Goal: Task Accomplishment & Management: Complete application form

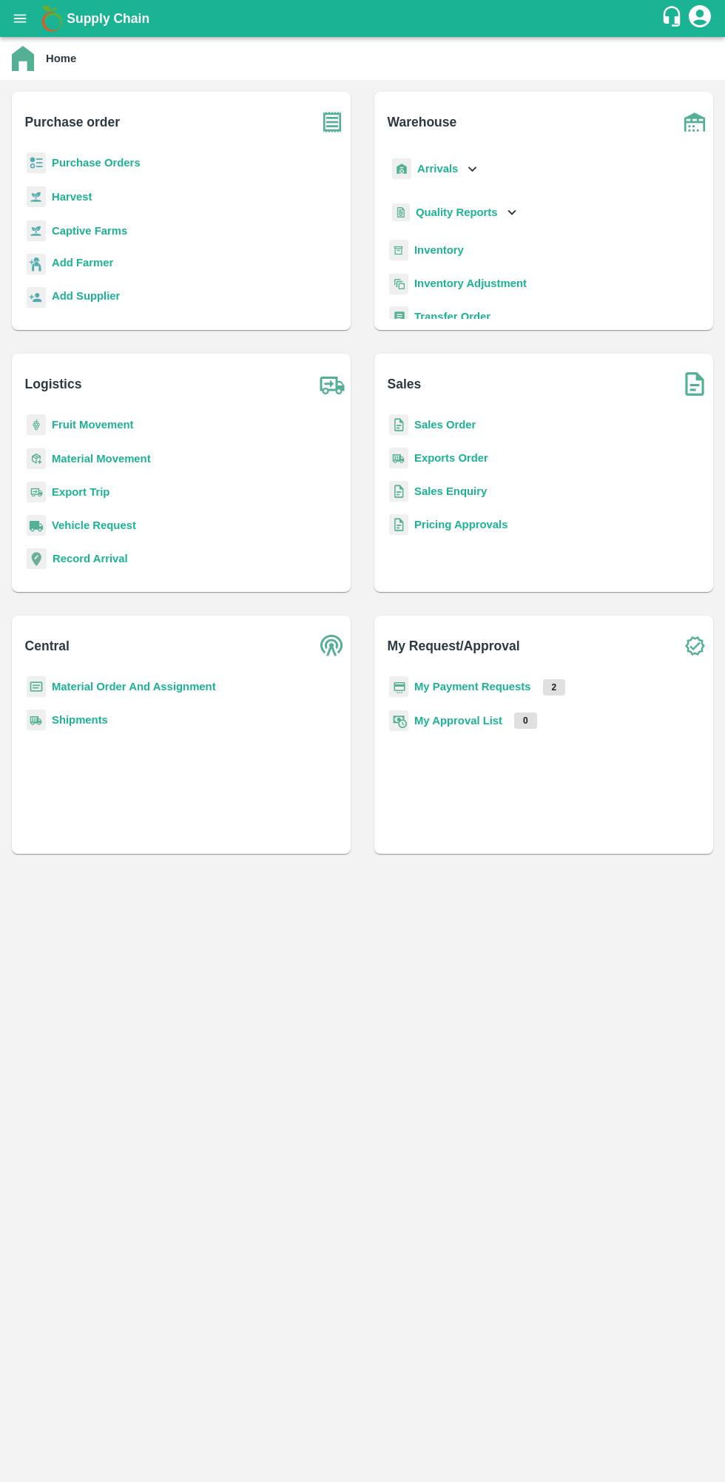
click at [111, 163] on b "Purchase Orders" at bounding box center [96, 163] width 89 height 12
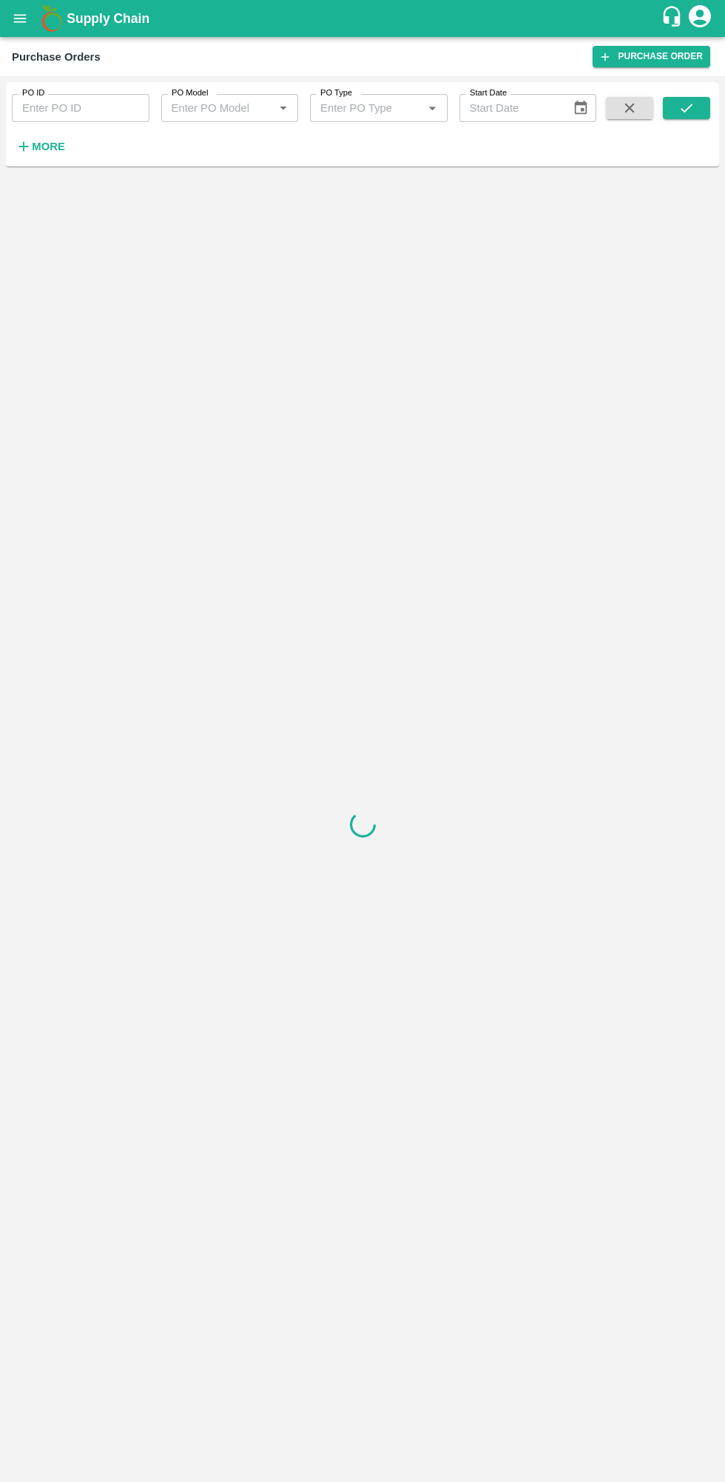
click at [24, 147] on icon "button" at bounding box center [24, 147] width 10 height 10
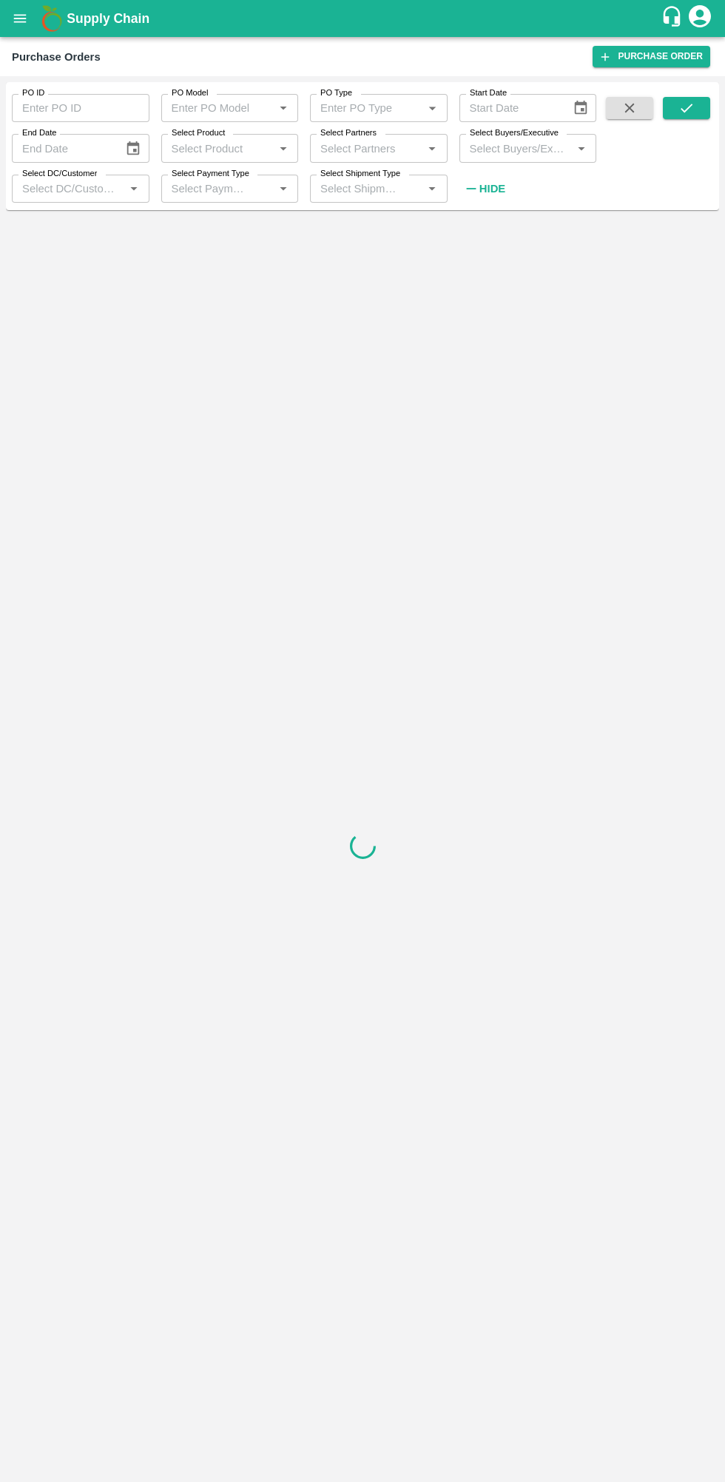
click at [508, 149] on input "Select Buyers/Executive" at bounding box center [516, 147] width 104 height 19
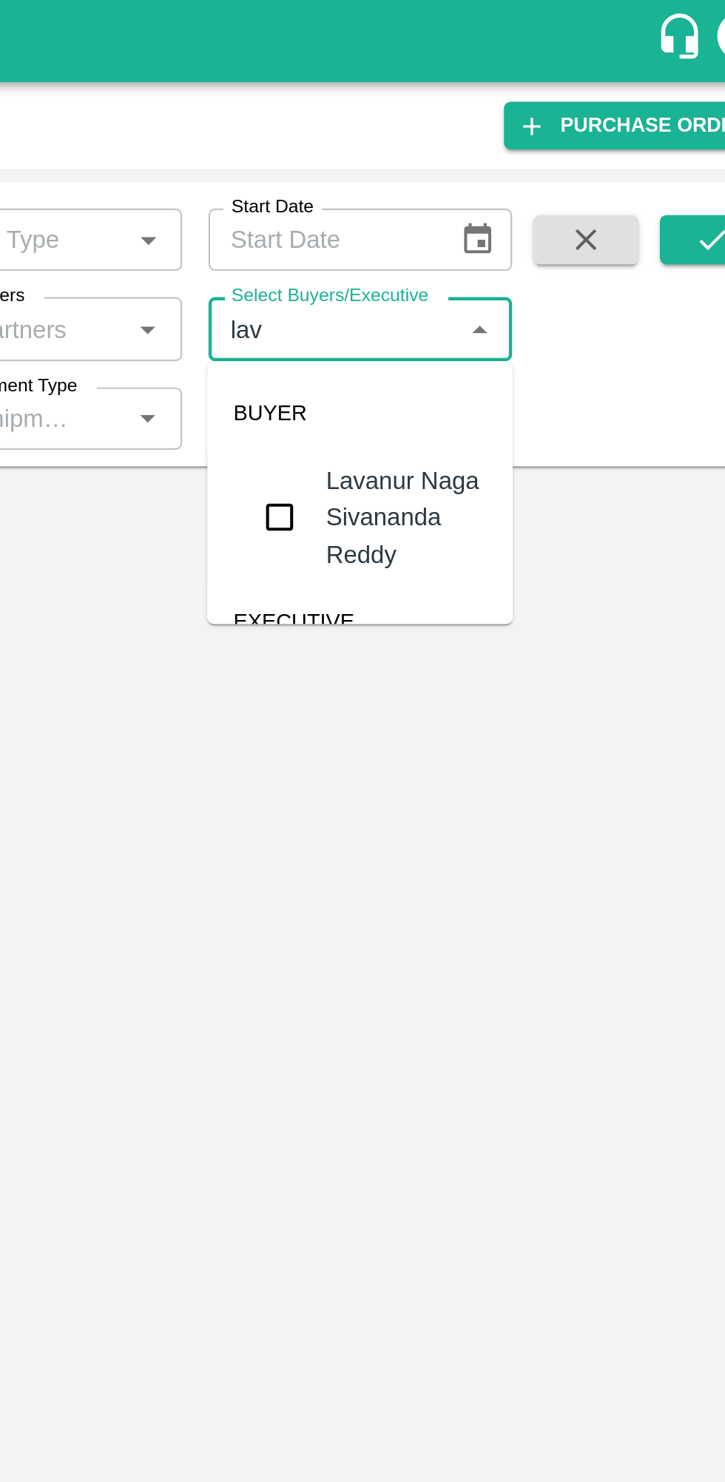
type input "lava"
click at [519, 219] on div "Lavanur Naga Sivananda Reddy" at bounding box center [549, 234] width 73 height 50
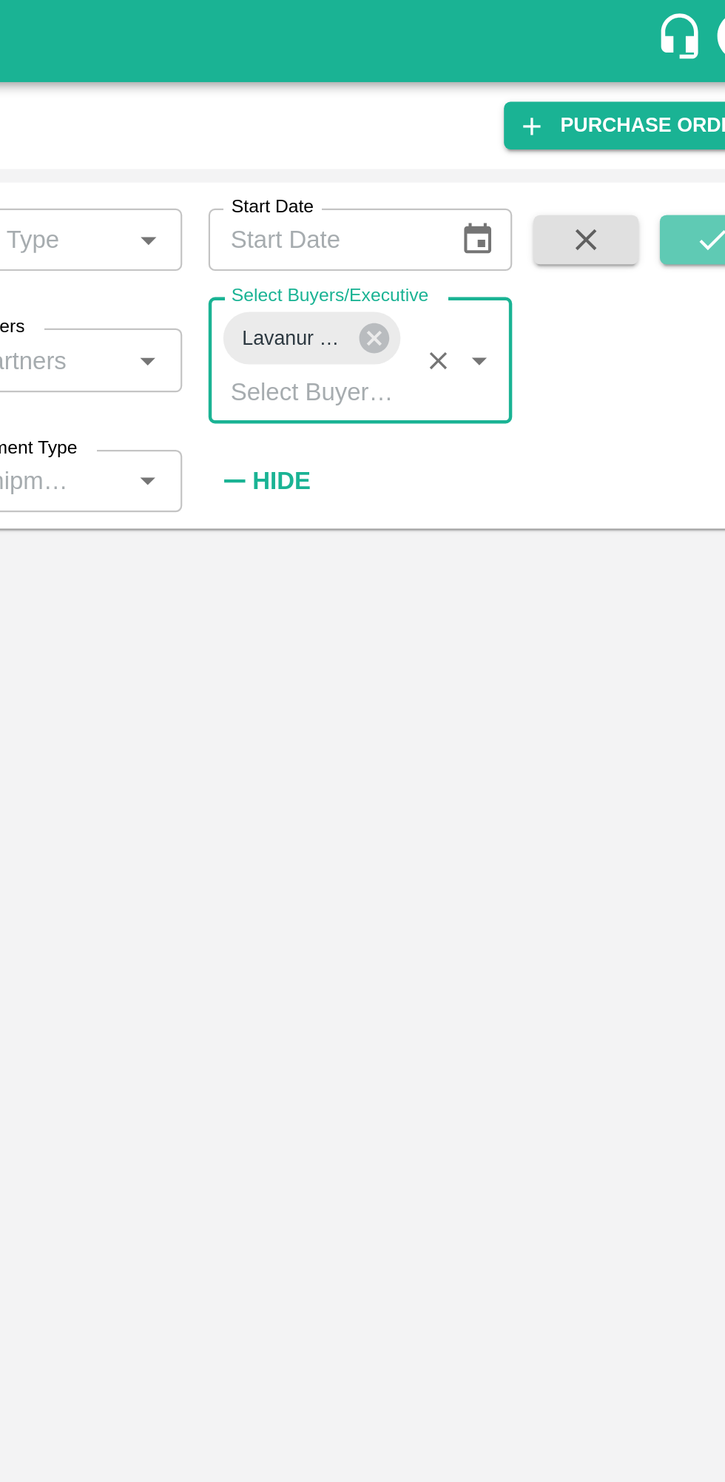
click at [665, 110] on button "submit" at bounding box center [686, 108] width 47 height 22
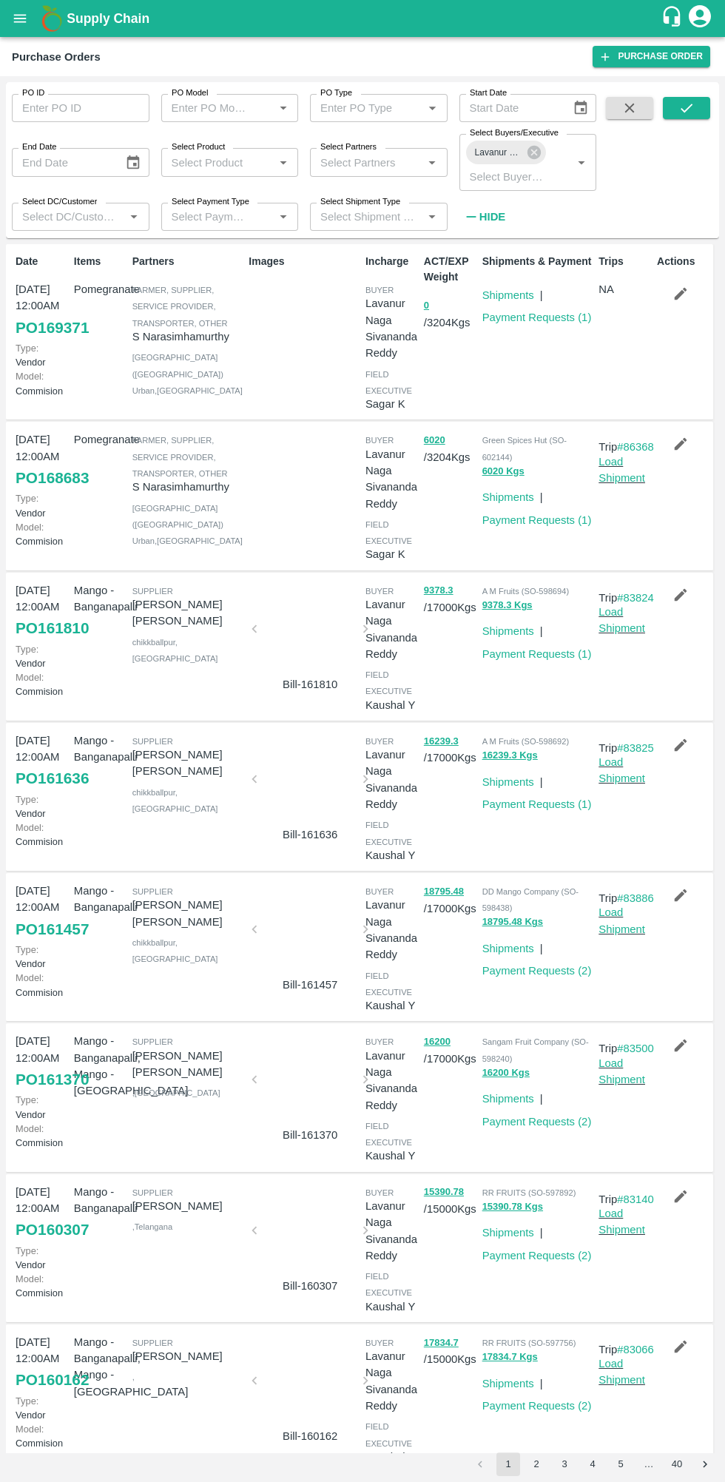
click at [678, 294] on icon "button" at bounding box center [681, 294] width 13 height 13
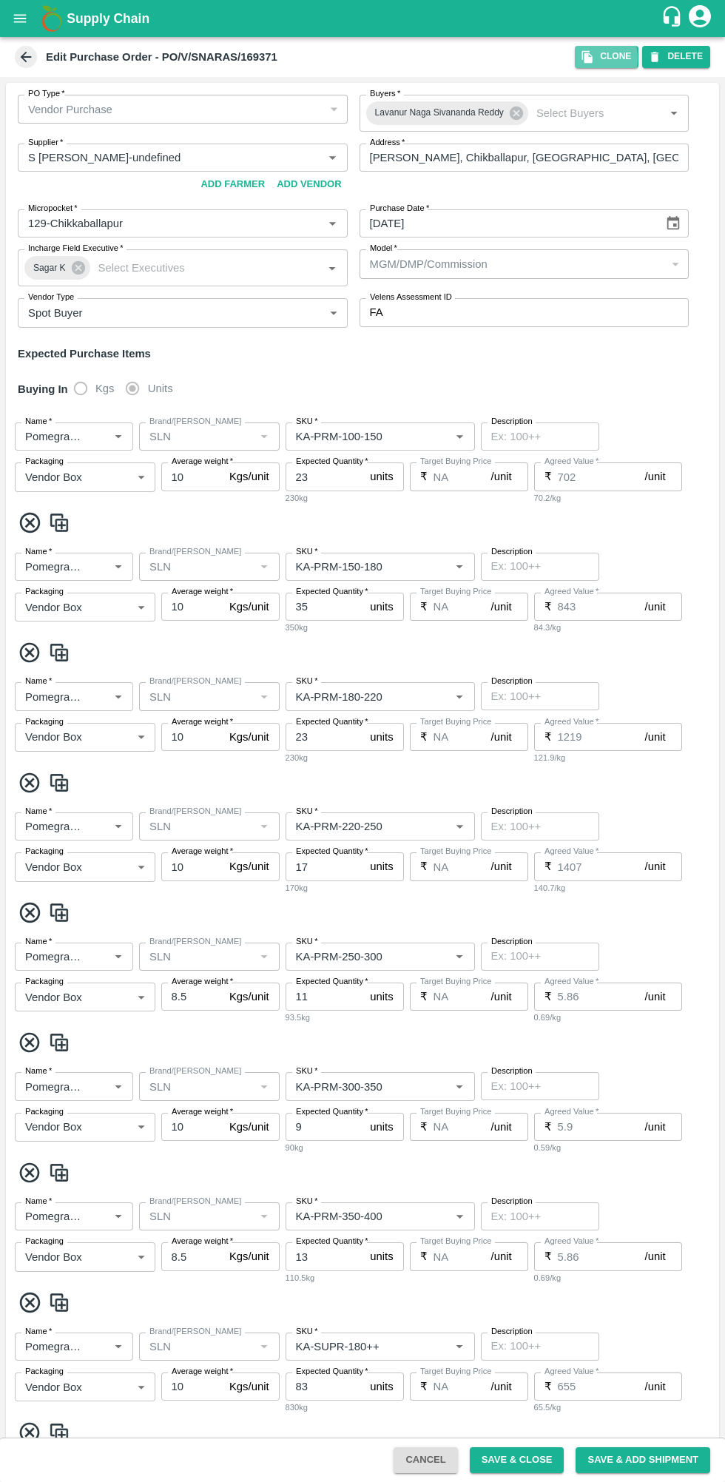
click at [593, 58] on icon "button" at bounding box center [587, 57] width 10 height 13
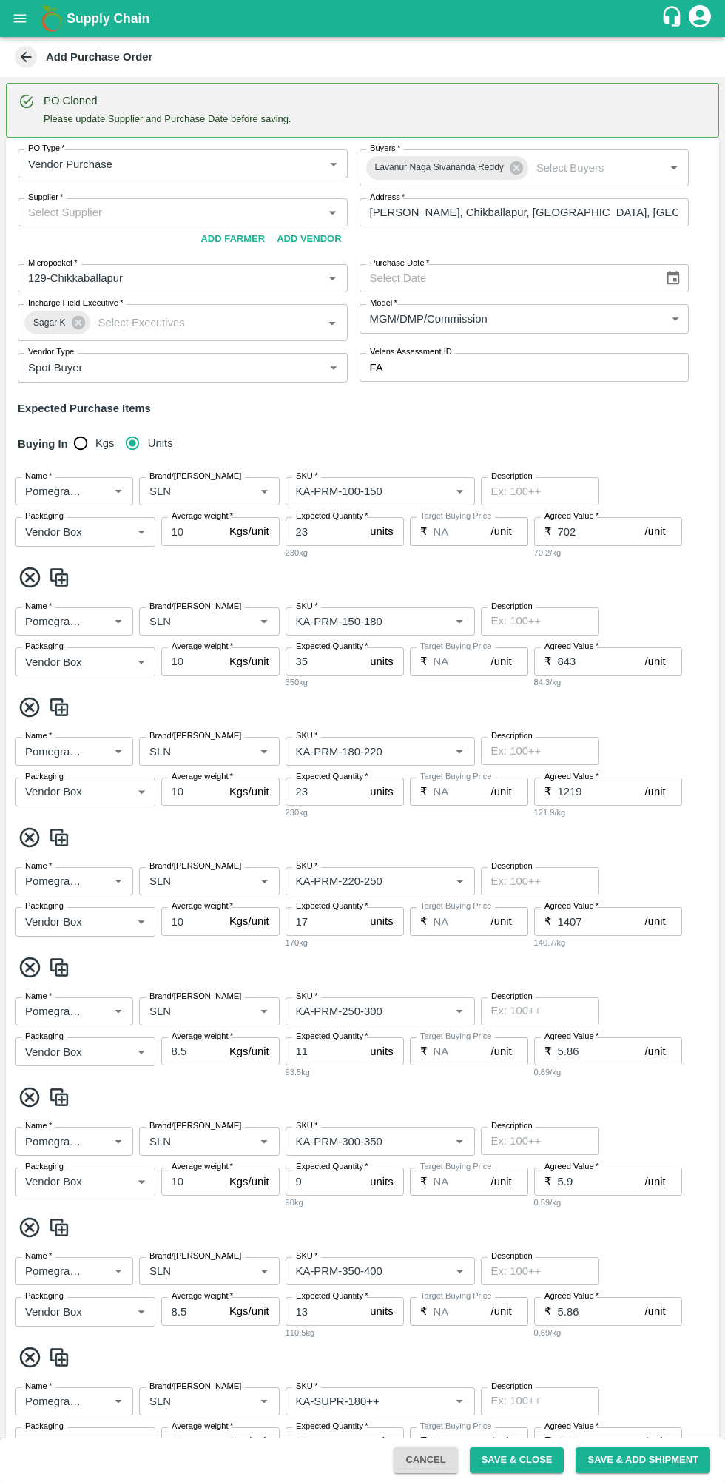
click at [182, 212] on input "Supplier   *" at bounding box center [170, 212] width 297 height 19
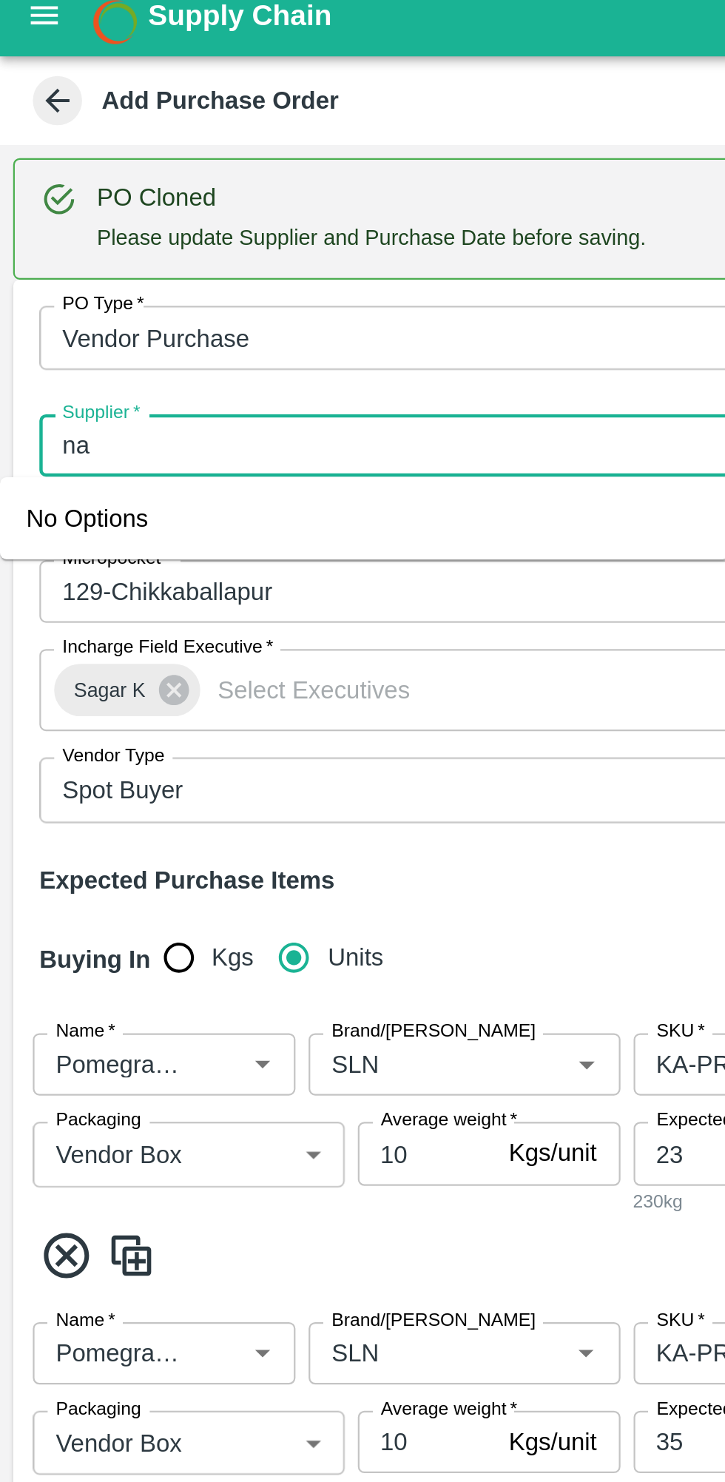
type input "n"
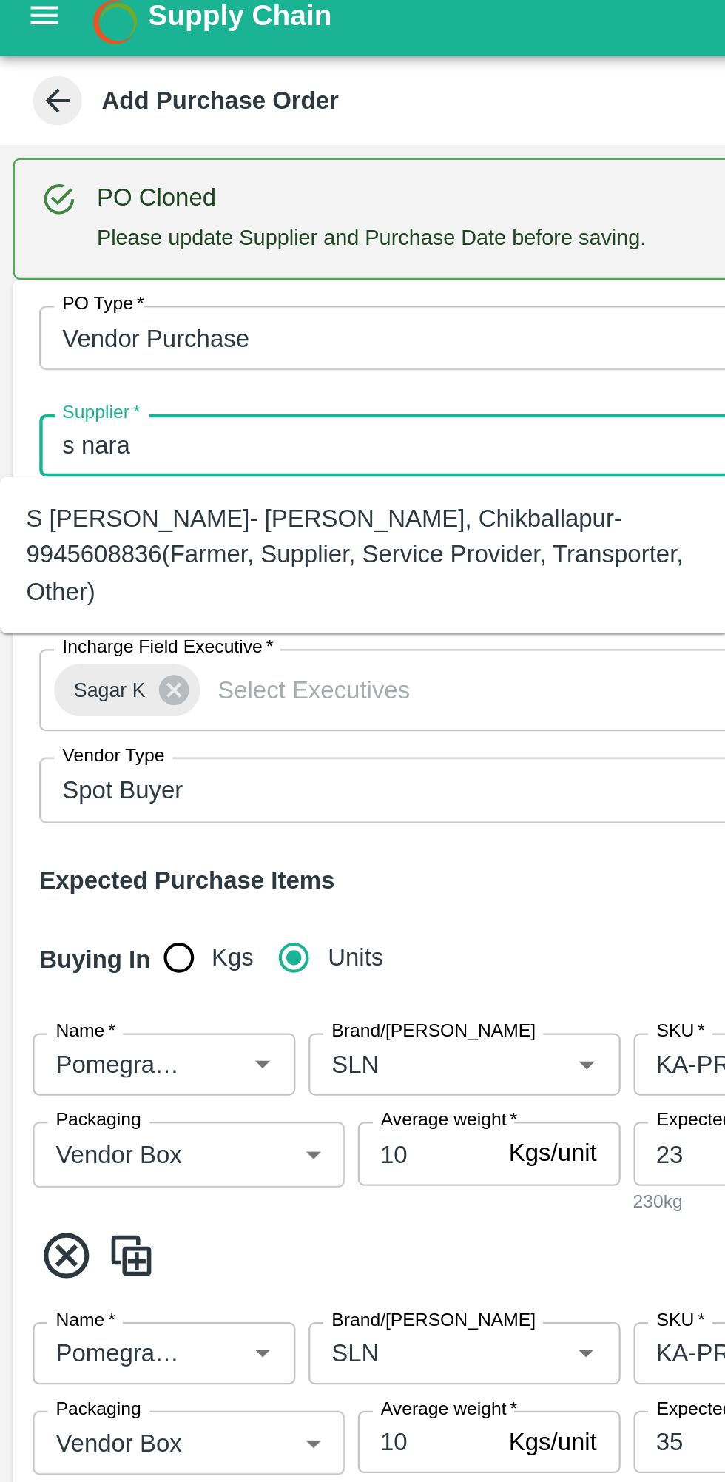
click at [188, 252] on div "S Narasimhamurthy- Jataru Hosahalli, Chikballapur-9945608836(Farmer, Supplier, …" at bounding box center [164, 262] width 305 height 50
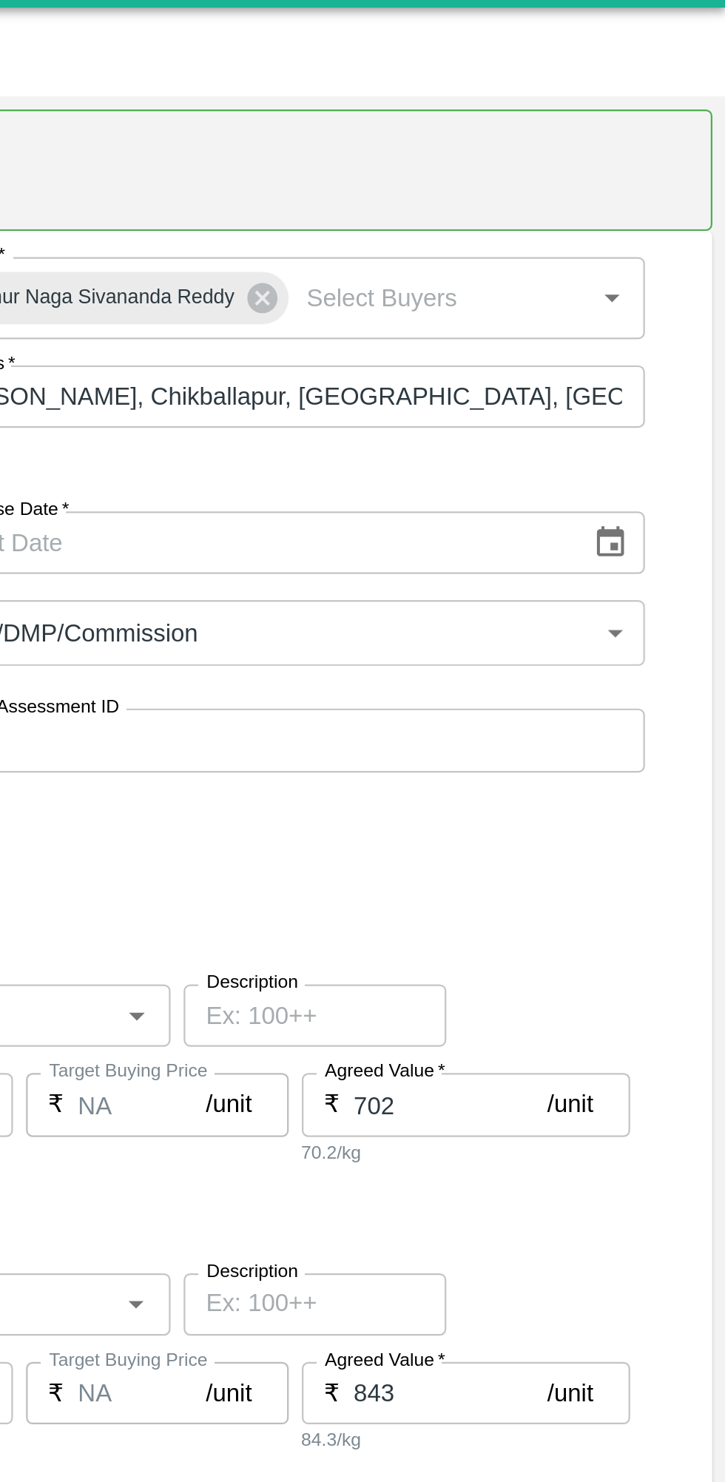
type input "S Narasimhamurthy- Jataru Hosahalli, Chikballapur-9945608836(Farmer, Supplier, …"
click at [659, 277] on button "Choose date" at bounding box center [673, 278] width 28 height 28
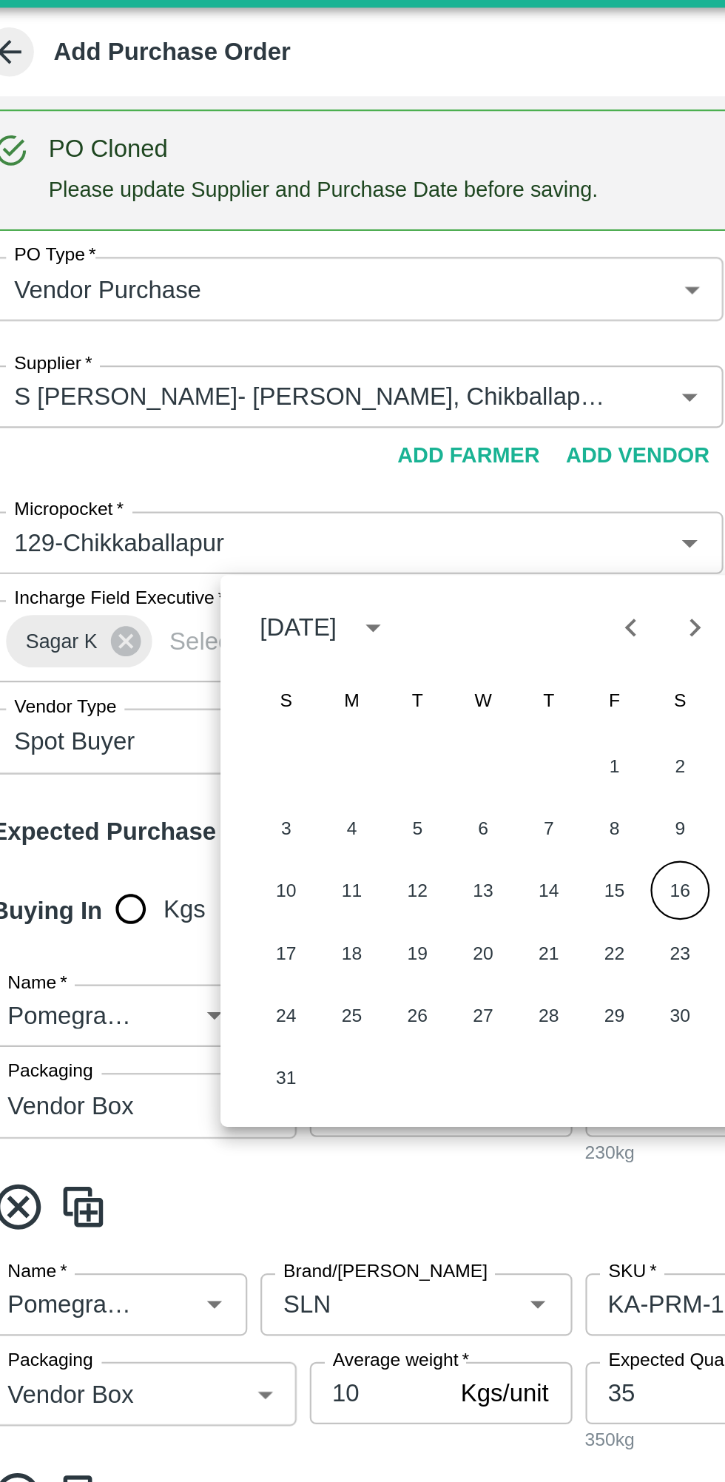
click at [340, 431] on button "16" at bounding box center [328, 435] width 27 height 27
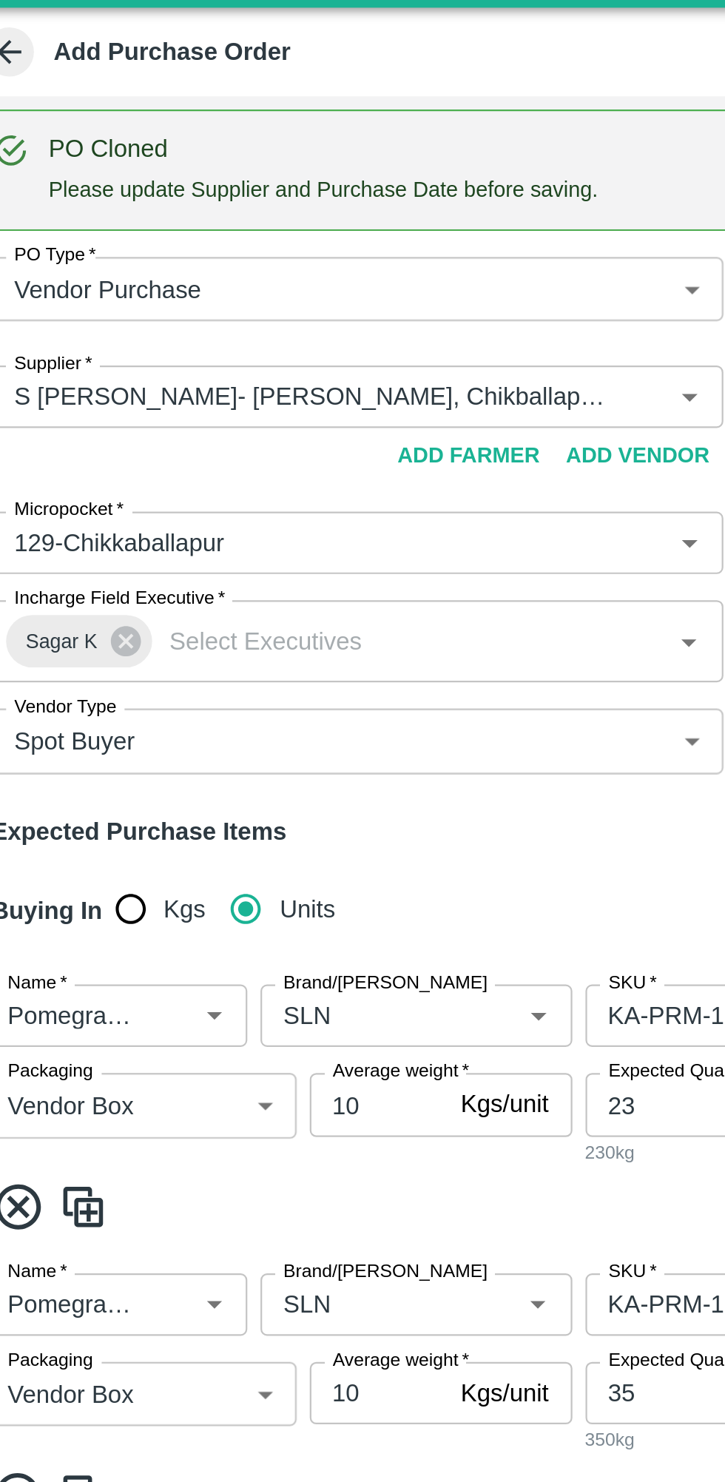
type input "16/08/2025"
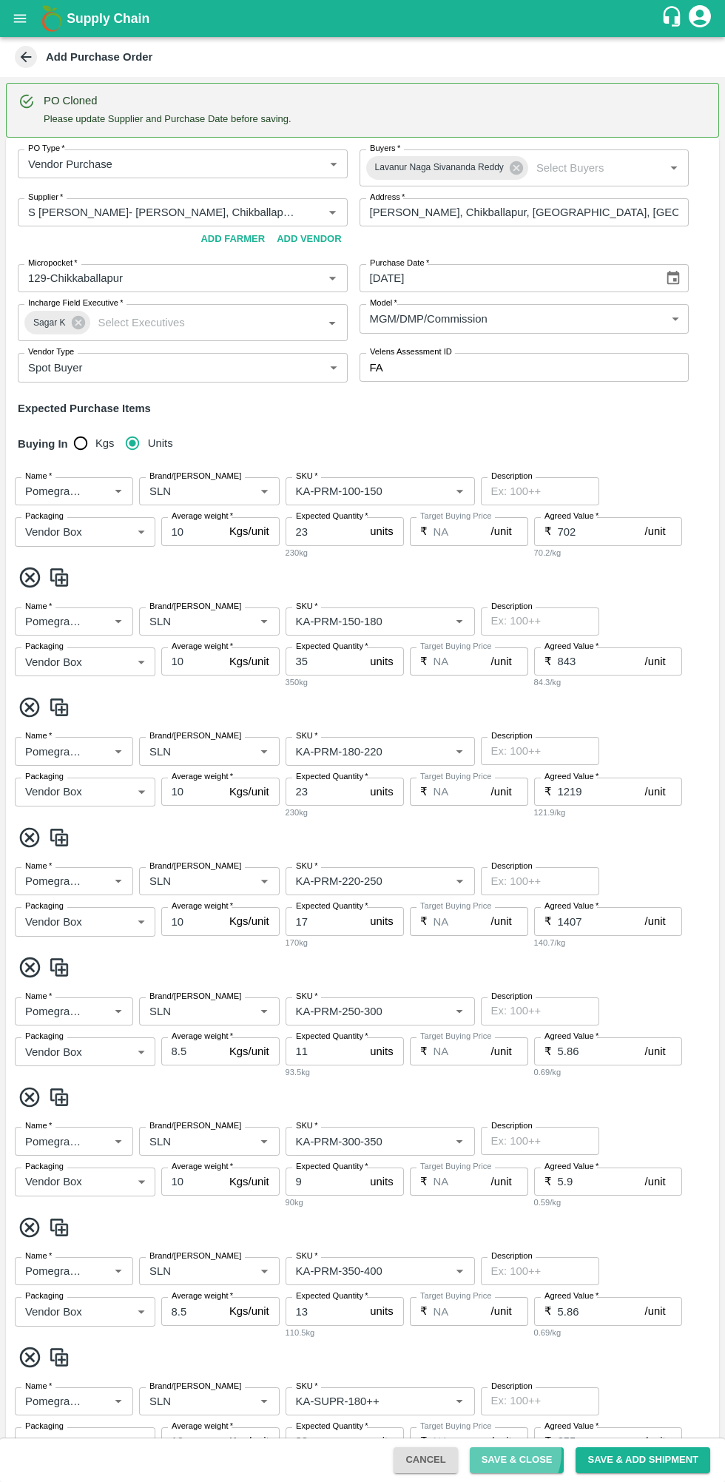
click at [514, 1452] on button "Save & Close" at bounding box center [517, 1460] width 95 height 26
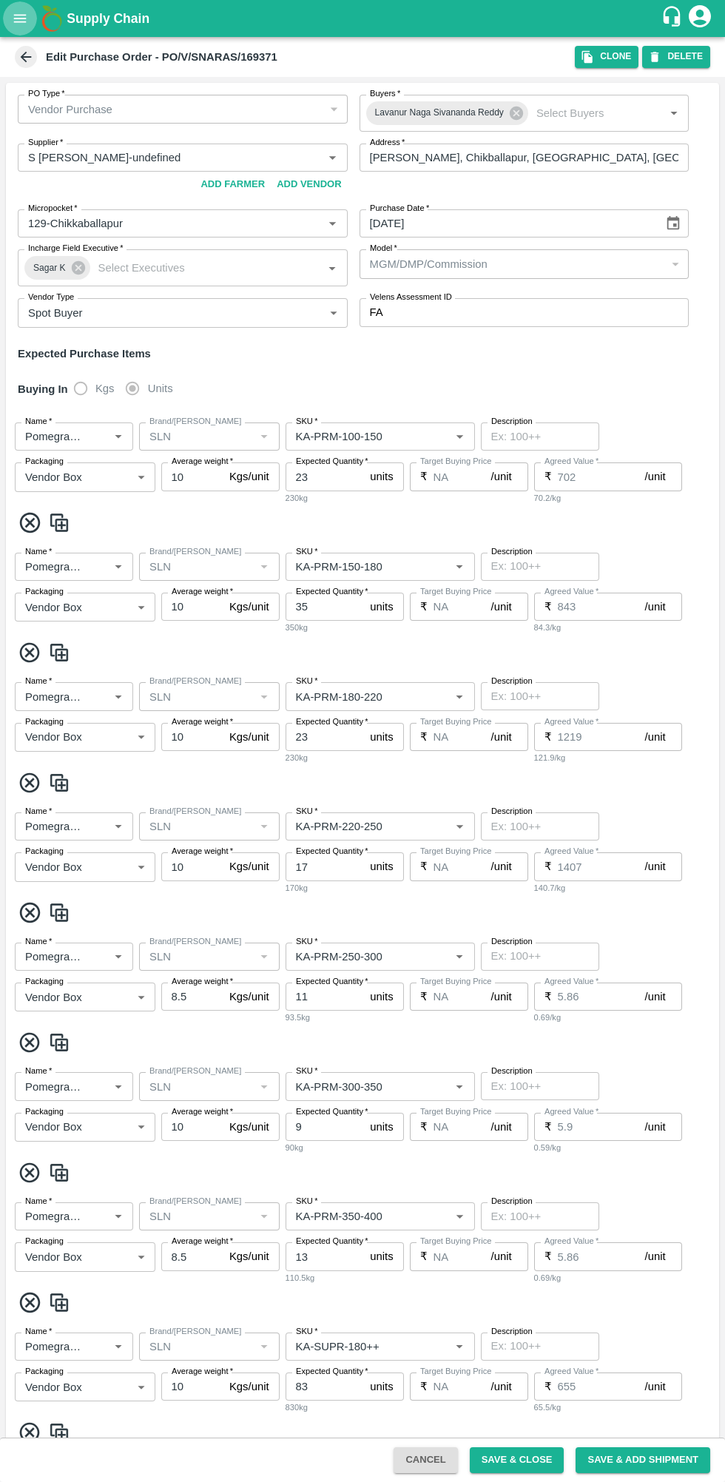
click at [30, 26] on button "open drawer" at bounding box center [20, 18] width 34 height 34
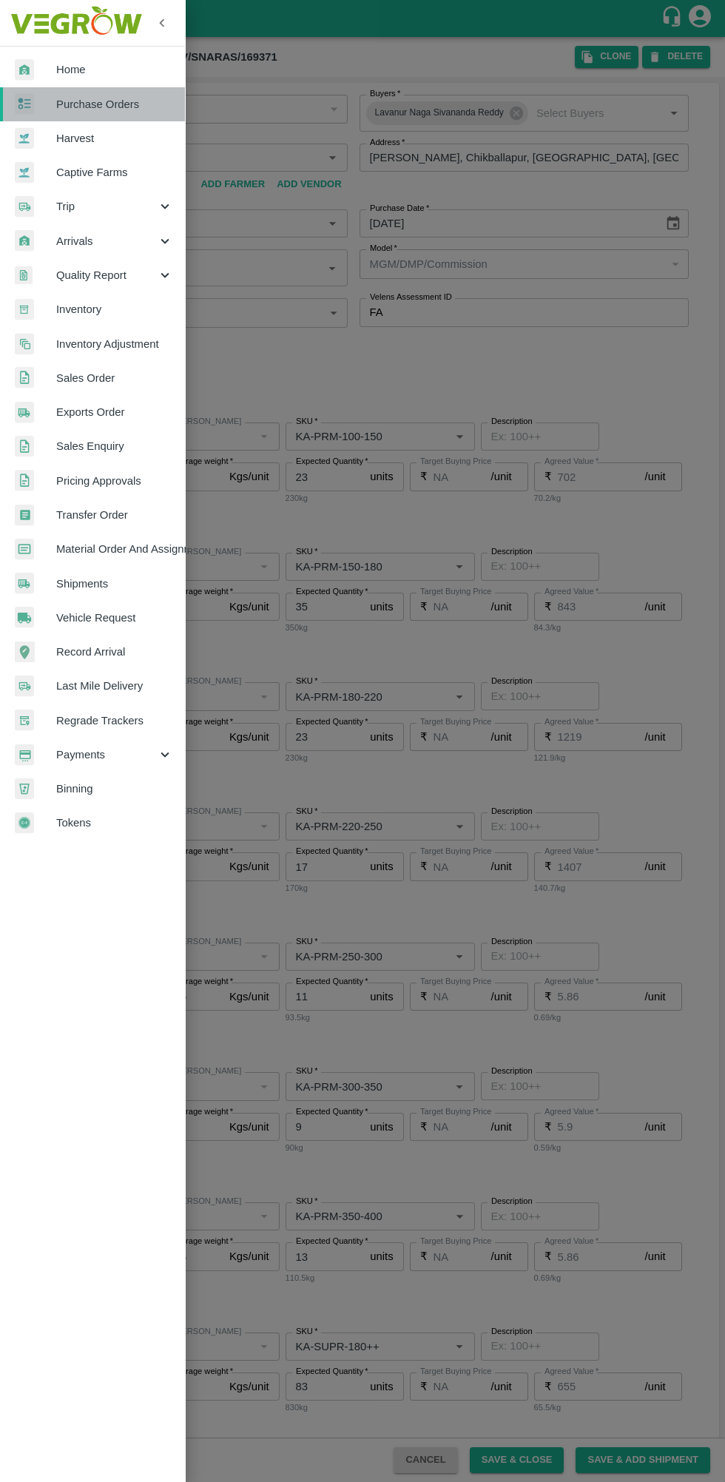
click at [45, 98] on div at bounding box center [35, 103] width 41 height 21
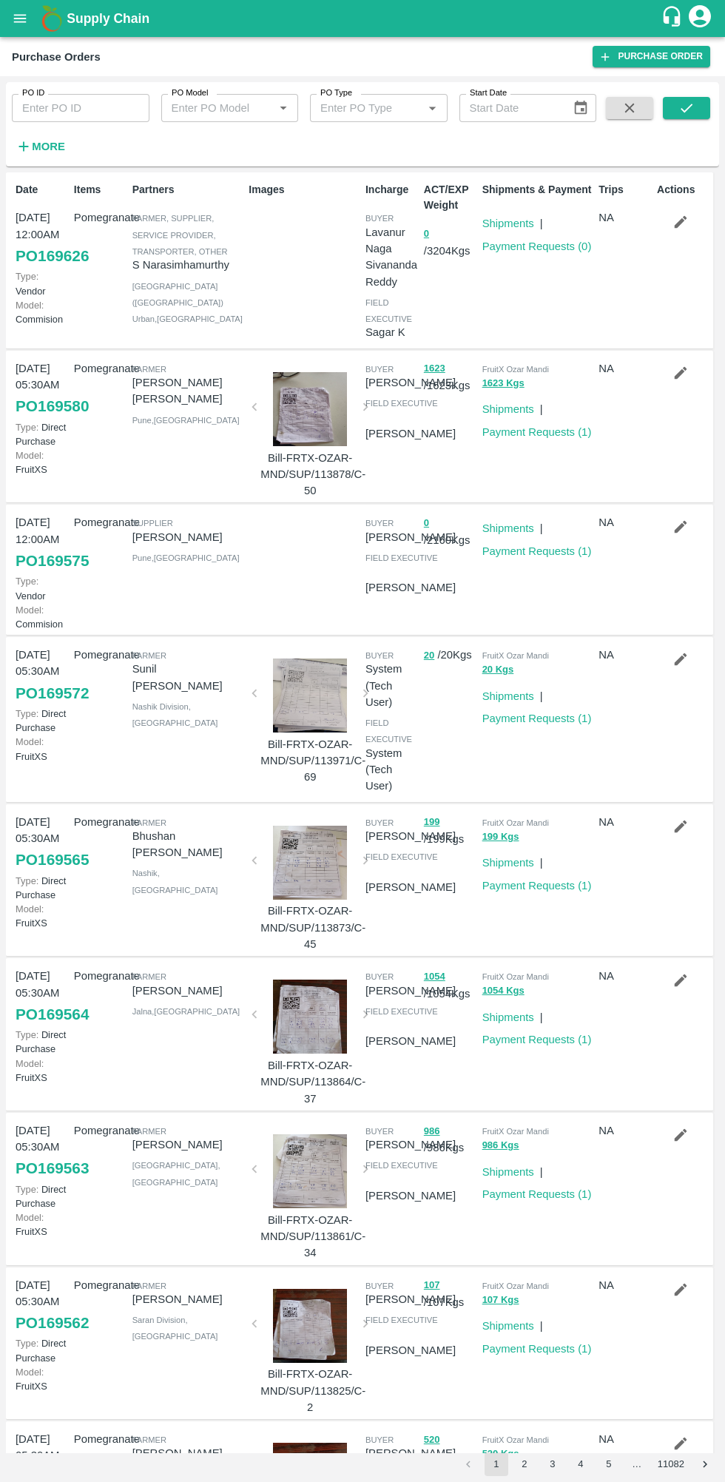
click at [520, 277] on div "Shipments & Payment Shipments | Payment Requests ( 0 )" at bounding box center [534, 260] width 117 height 168
click at [539, 246] on link "Payment Requests ( 0 )" at bounding box center [536, 246] width 109 height 12
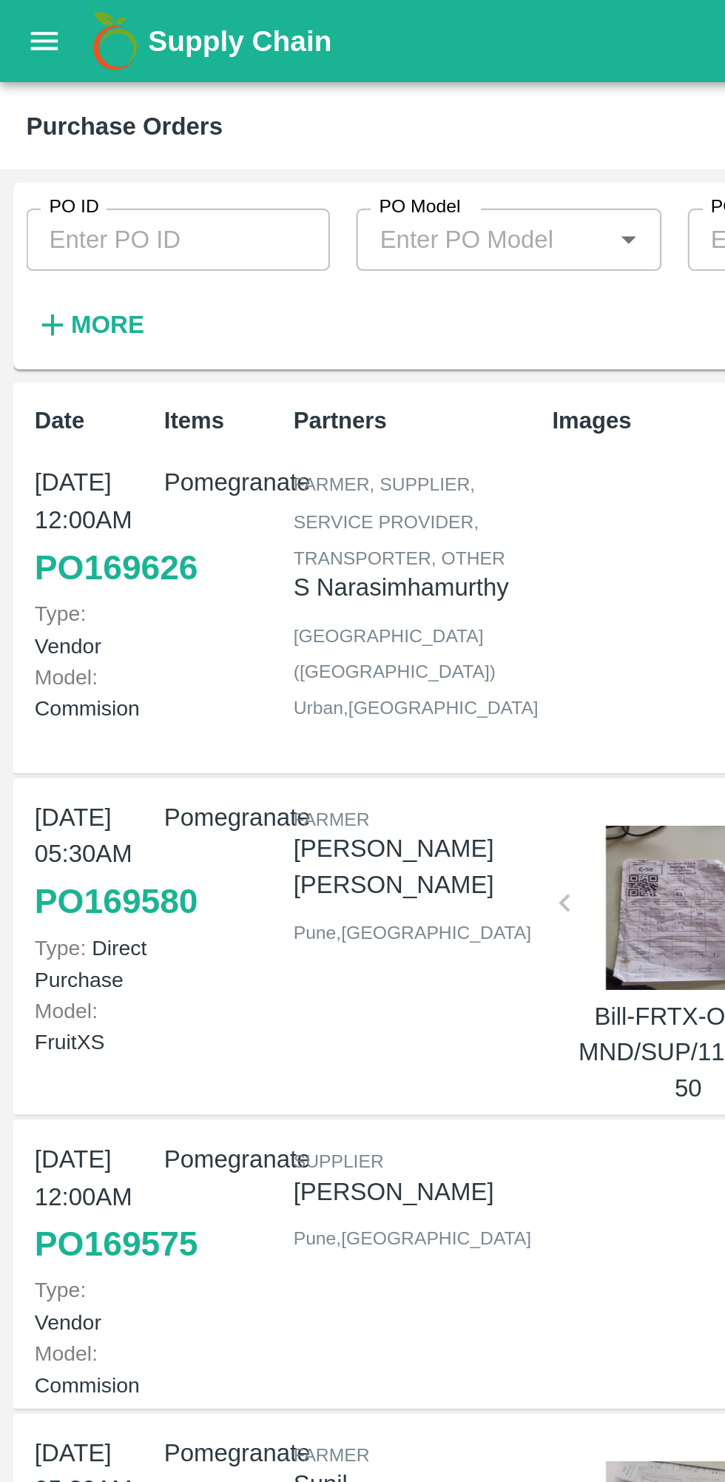
click at [38, 135] on button "More" at bounding box center [40, 146] width 57 height 25
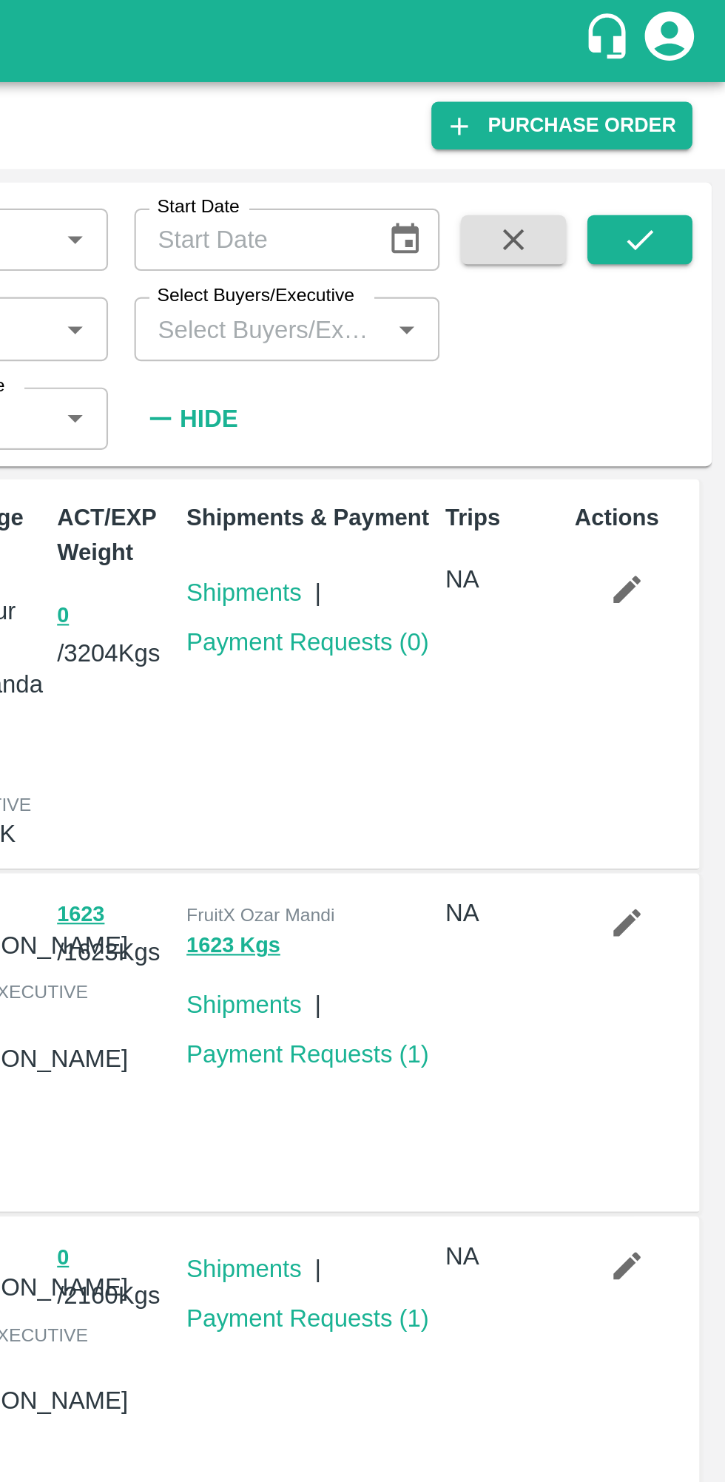
click at [526, 148] on input "Select Buyers/Executive" at bounding box center [515, 147] width 104 height 19
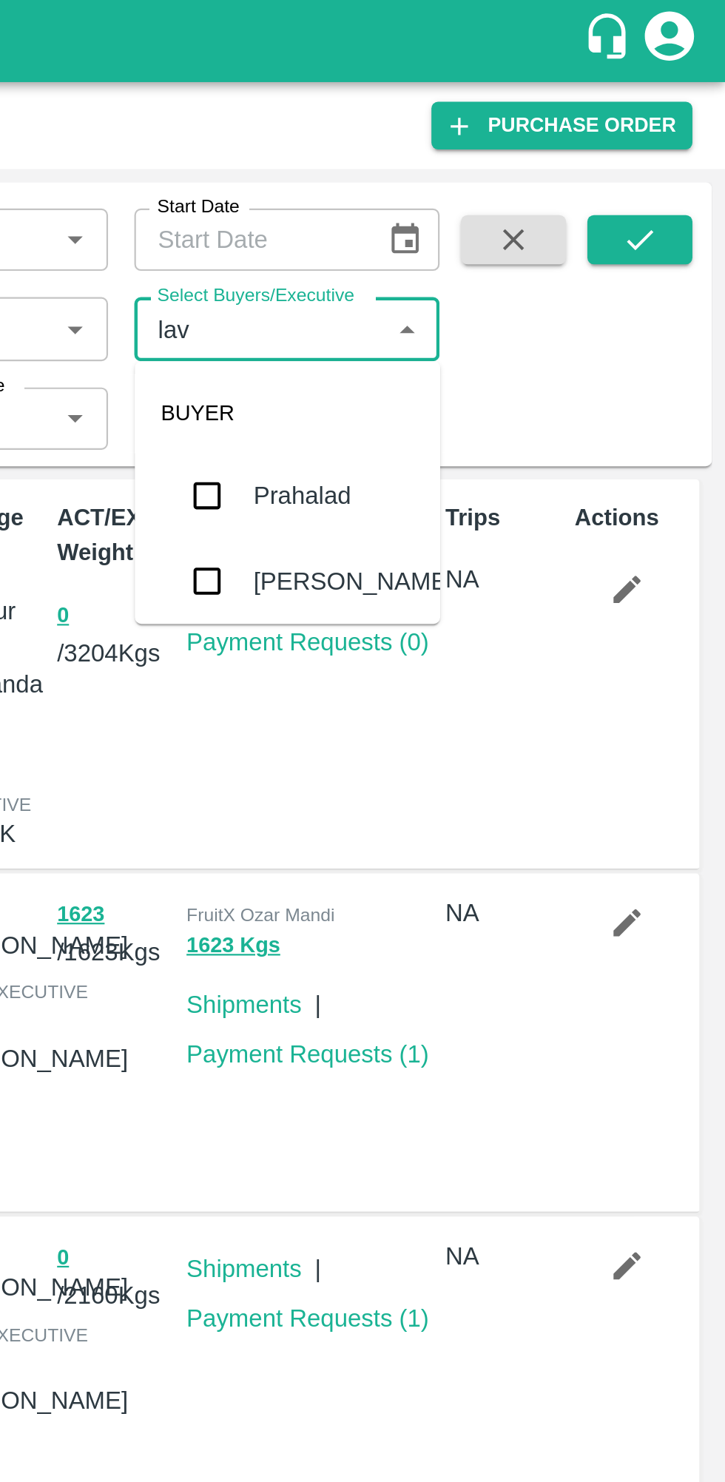
type input "lava"
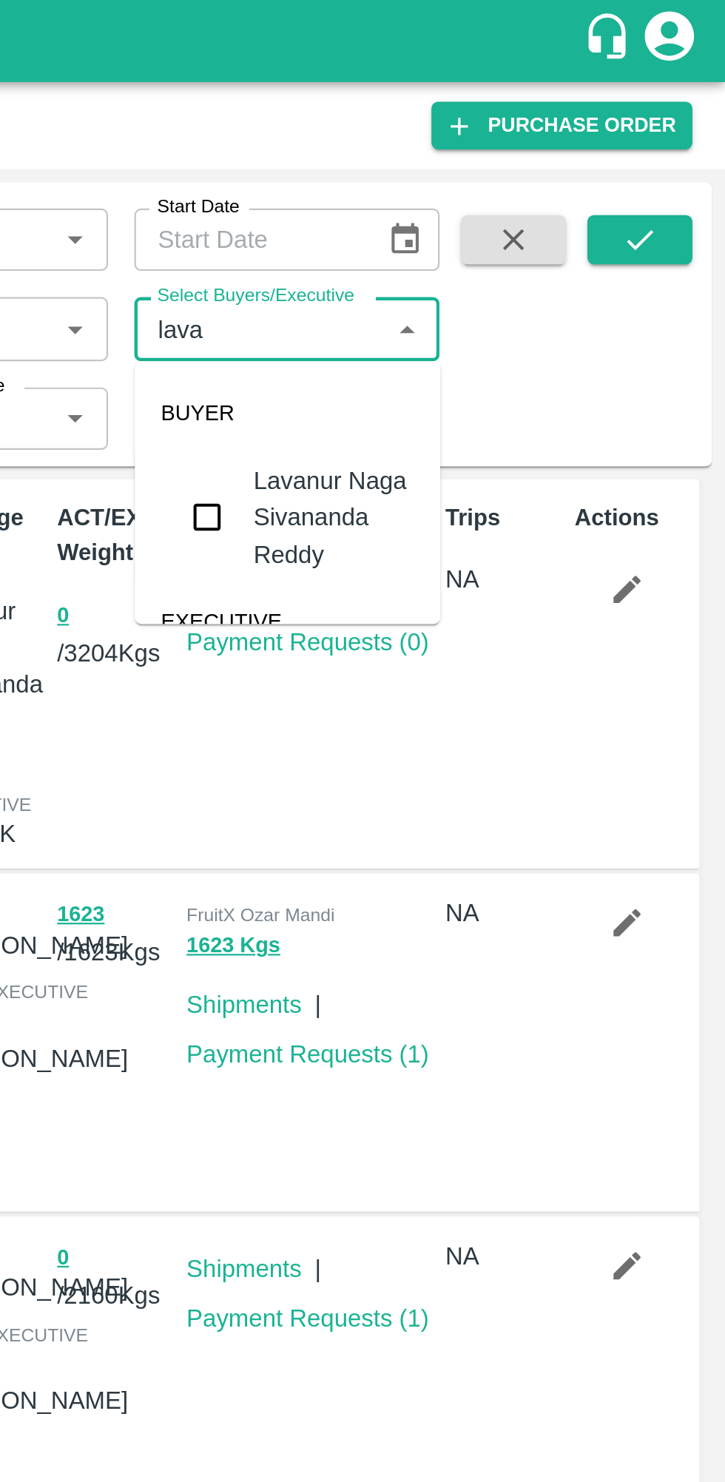
click at [480, 243] on input "checkbox" at bounding box center [491, 233] width 30 height 30
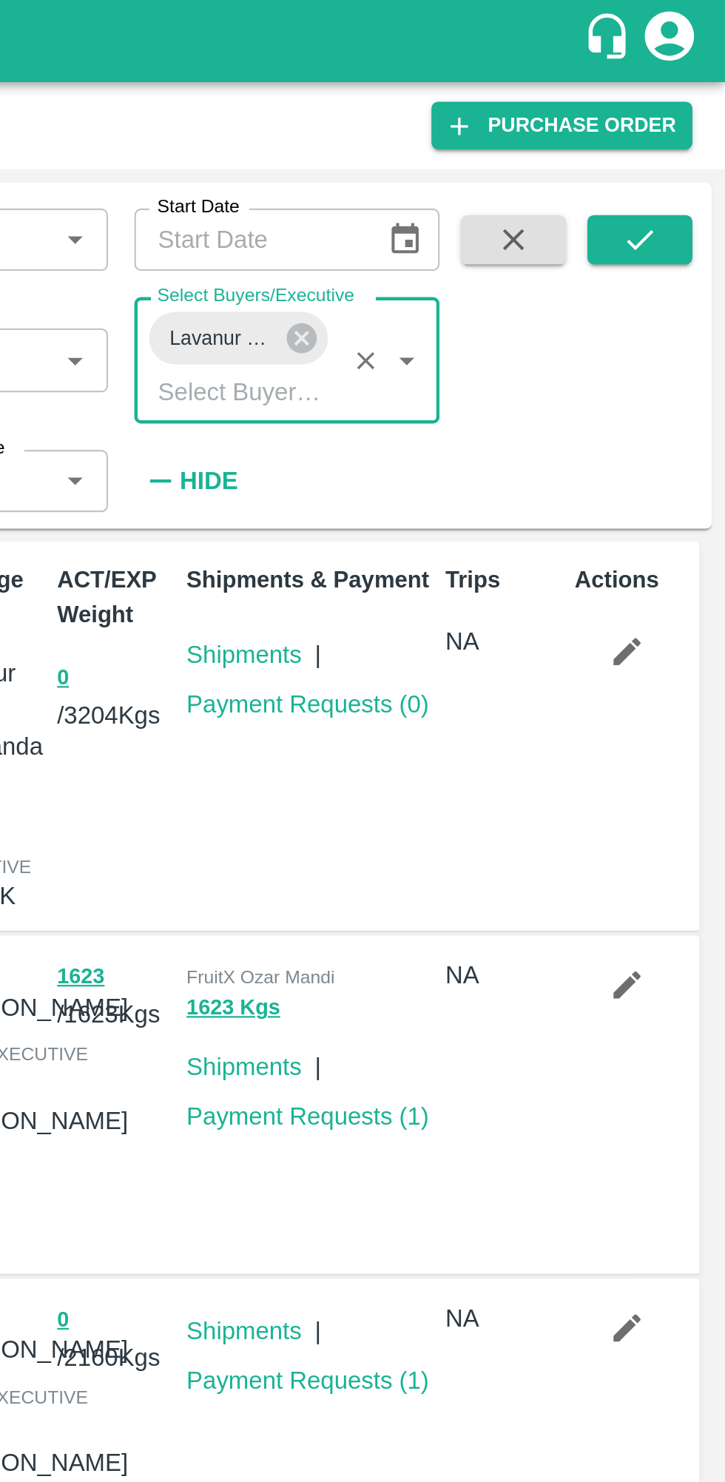
click at [691, 110] on icon "submit" at bounding box center [686, 108] width 16 height 16
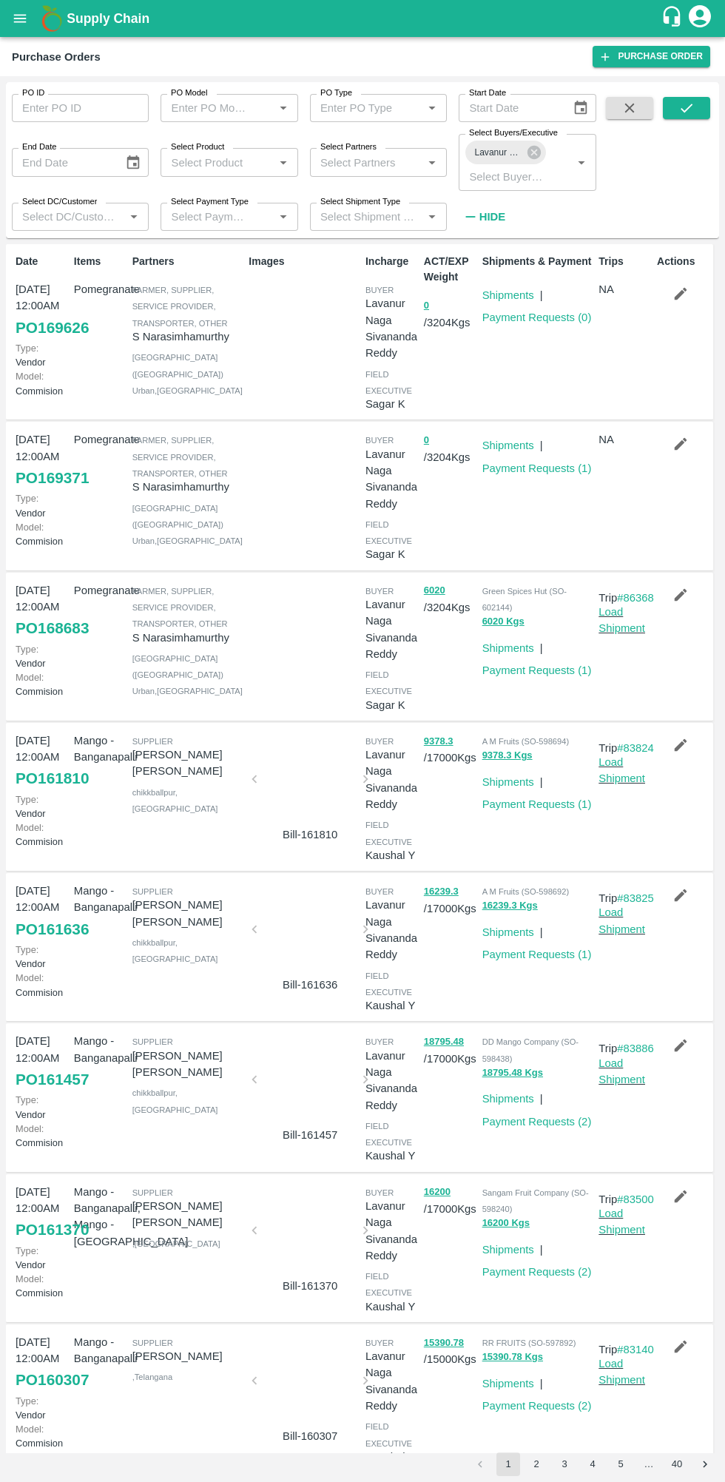
click at [521, 317] on link "Payment Requests ( 0 )" at bounding box center [536, 317] width 109 height 12
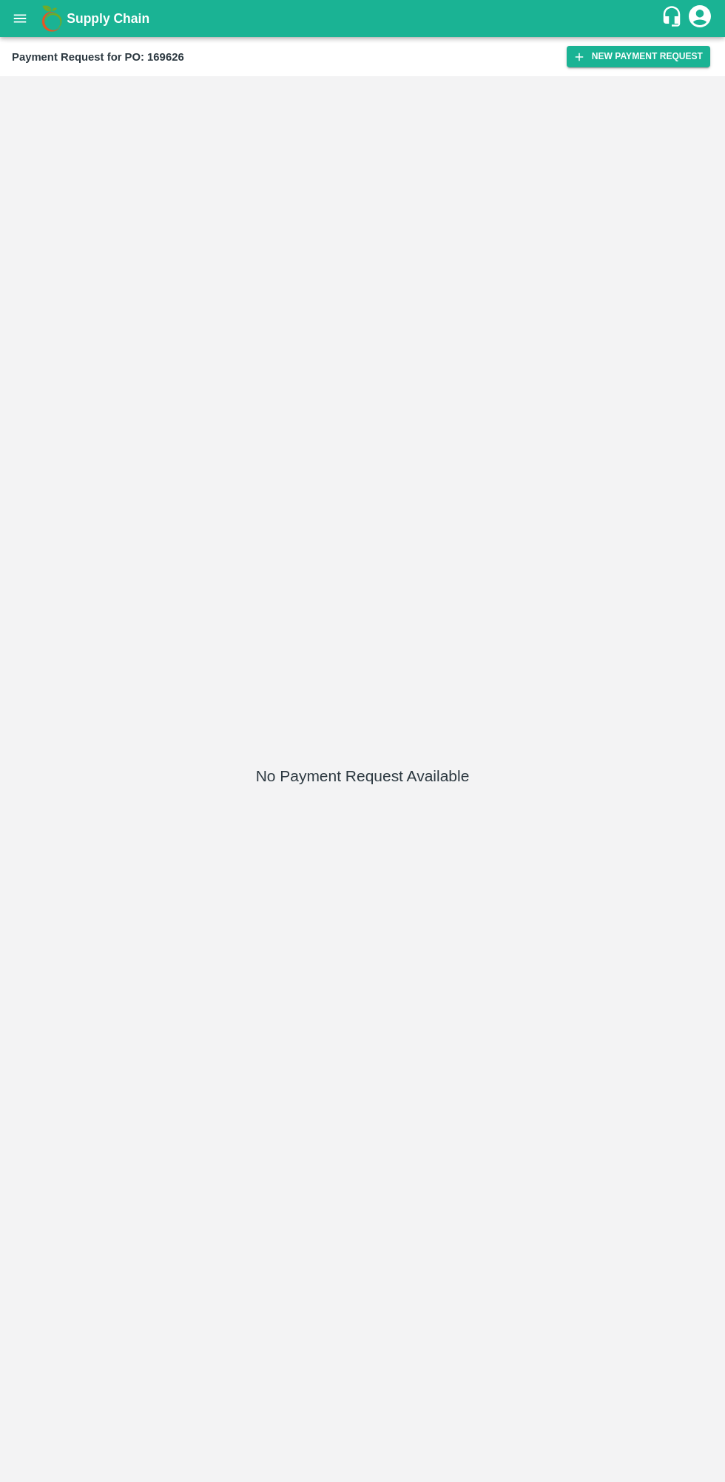
click at [613, 55] on button "New Payment Request" at bounding box center [639, 56] width 144 height 21
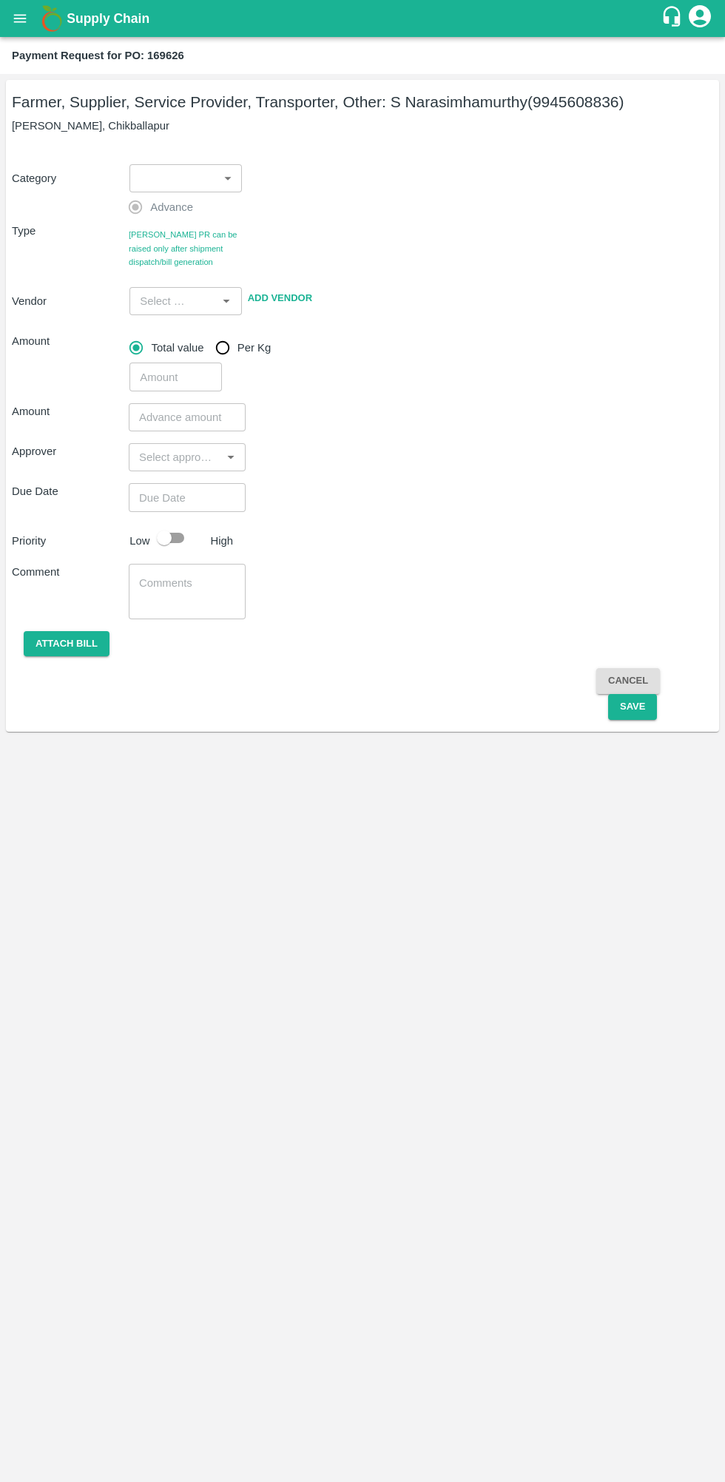
click at [160, 192] on body "Supply Chain Payment Request for PO: 169626 Farmer, Supplier, Service Provider,…" at bounding box center [362, 741] width 725 height 1482
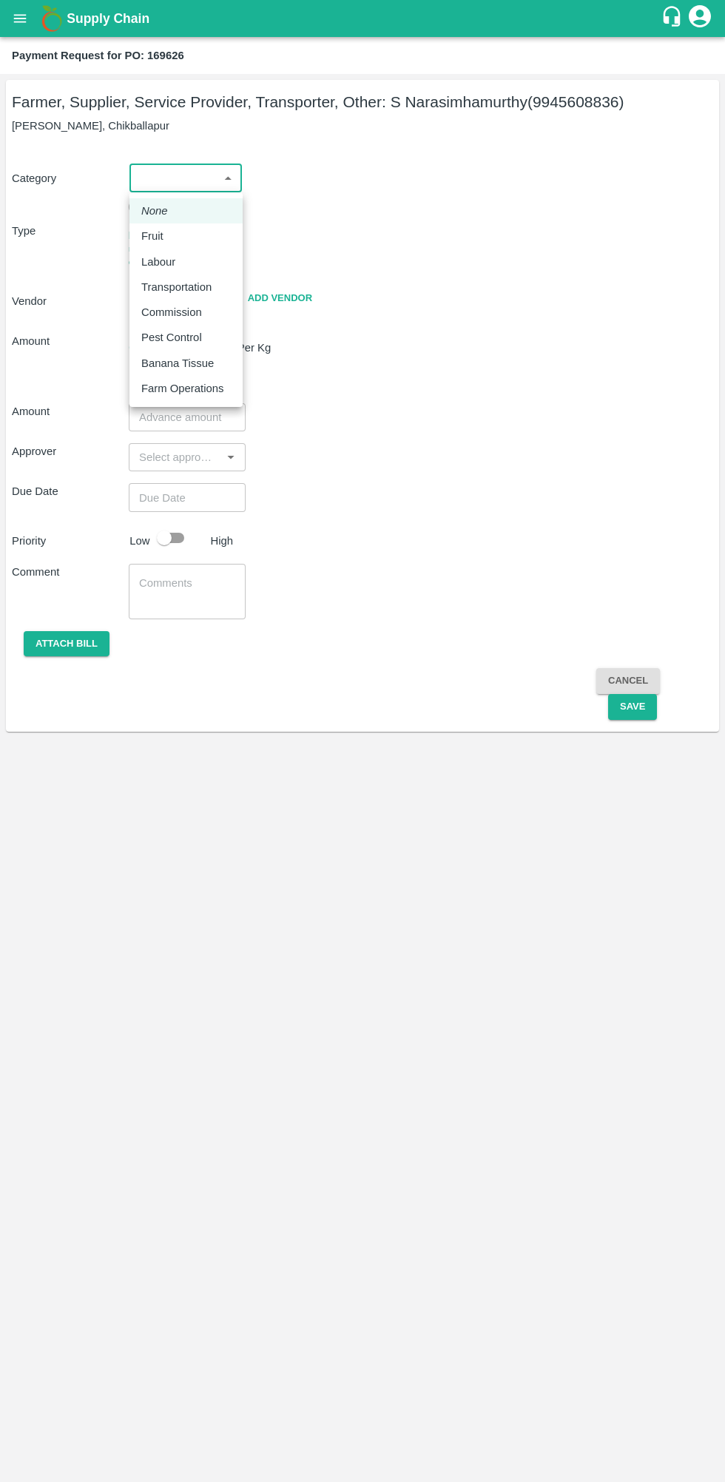
click at [146, 247] on li "Fruit" at bounding box center [185, 235] width 113 height 25
type input "1"
type input "S [PERSON_NAME] - 9945608836(Farmer, Supplier, Service Provider, Transporter, O…"
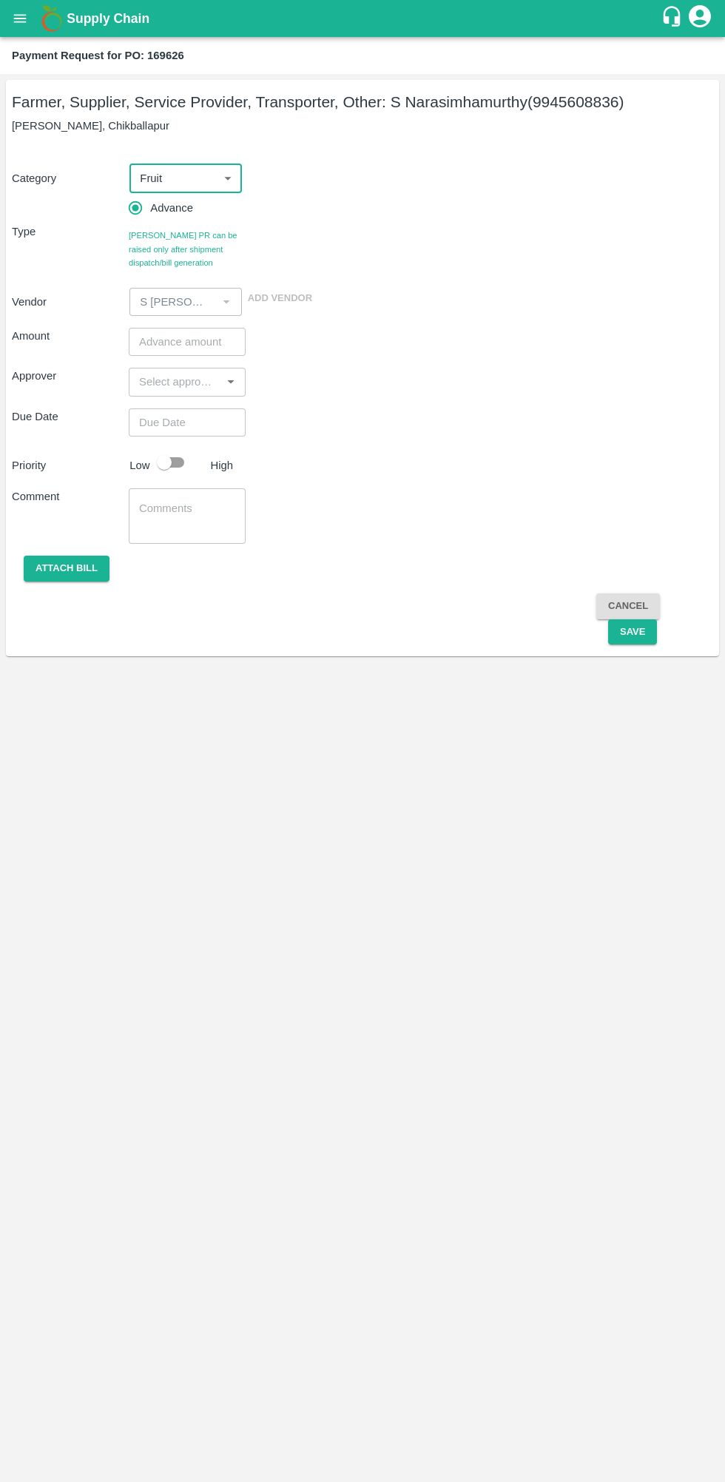
click at [159, 338] on input "number" at bounding box center [187, 342] width 117 height 28
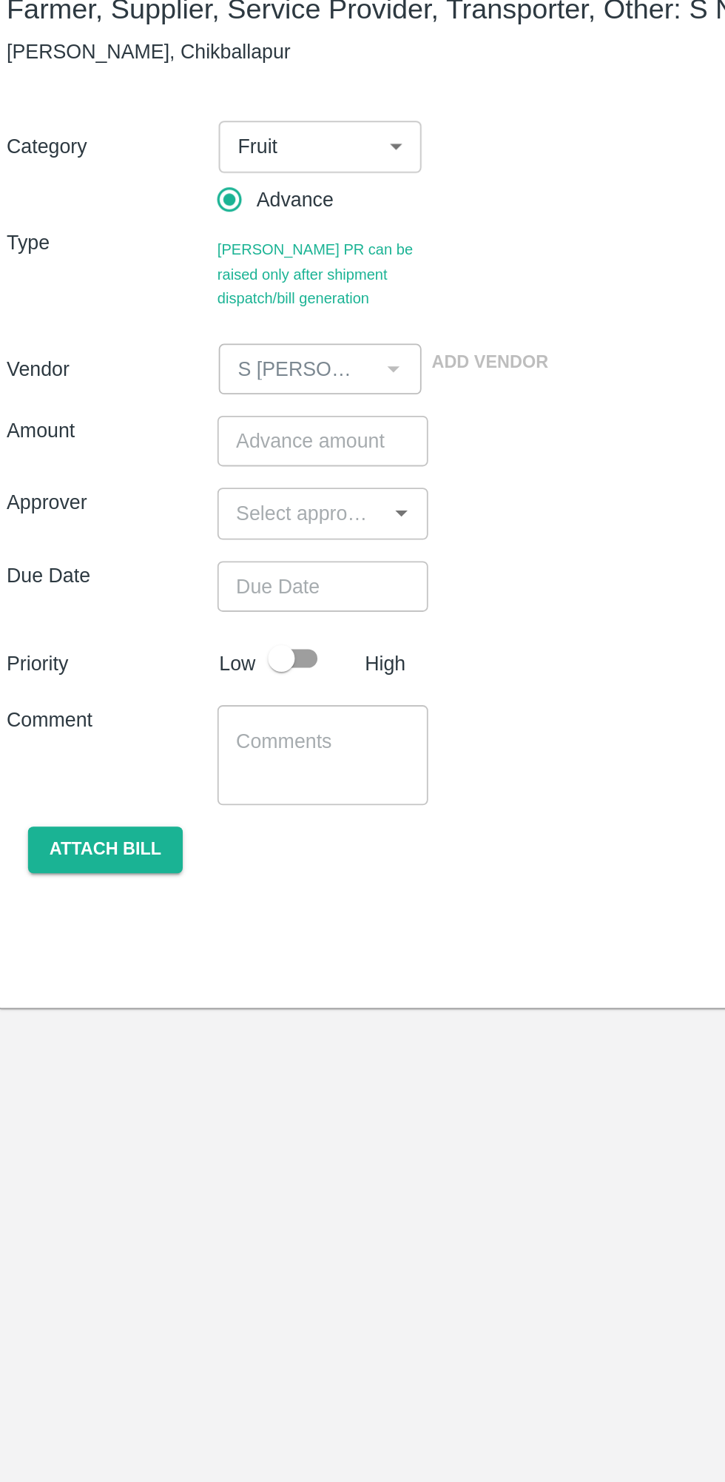
click at [172, 368] on div "​" at bounding box center [187, 382] width 117 height 28
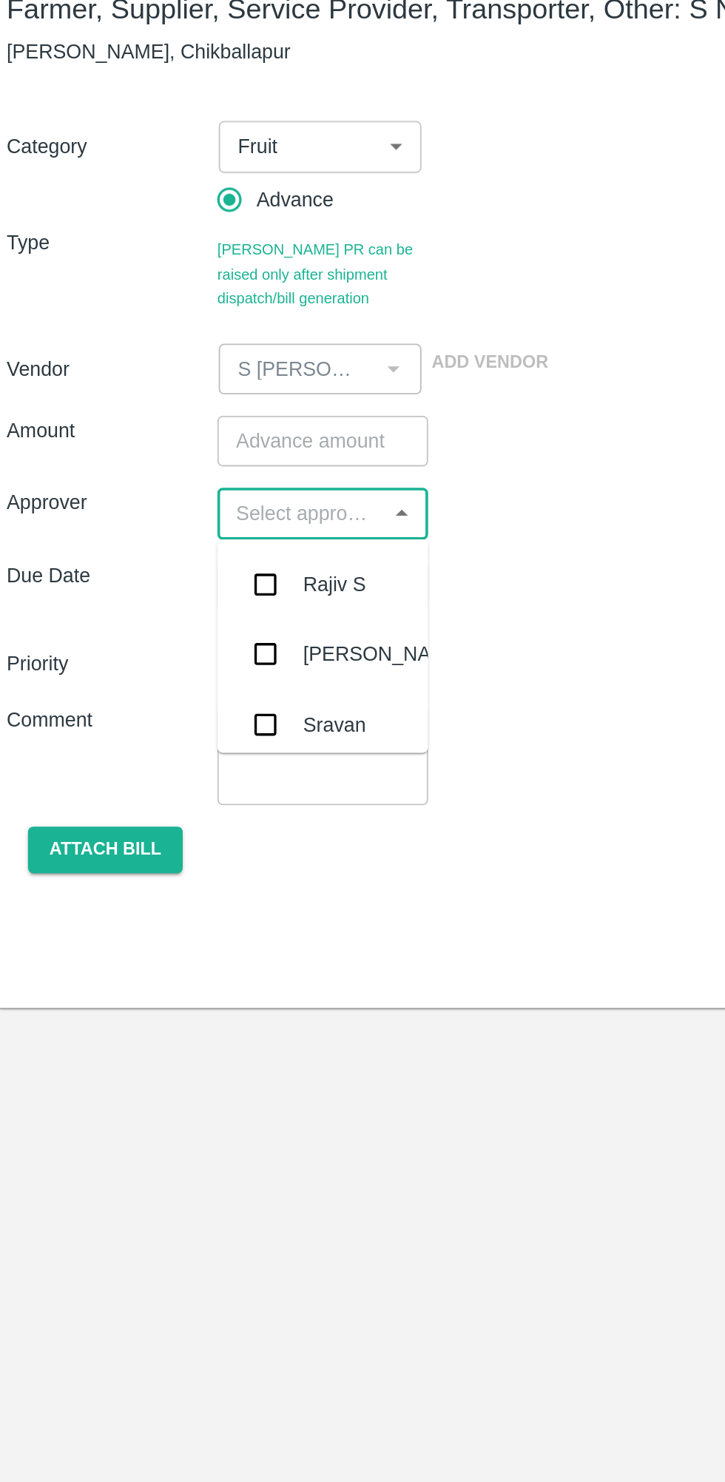
click at [158, 337] on input "number" at bounding box center [187, 342] width 117 height 28
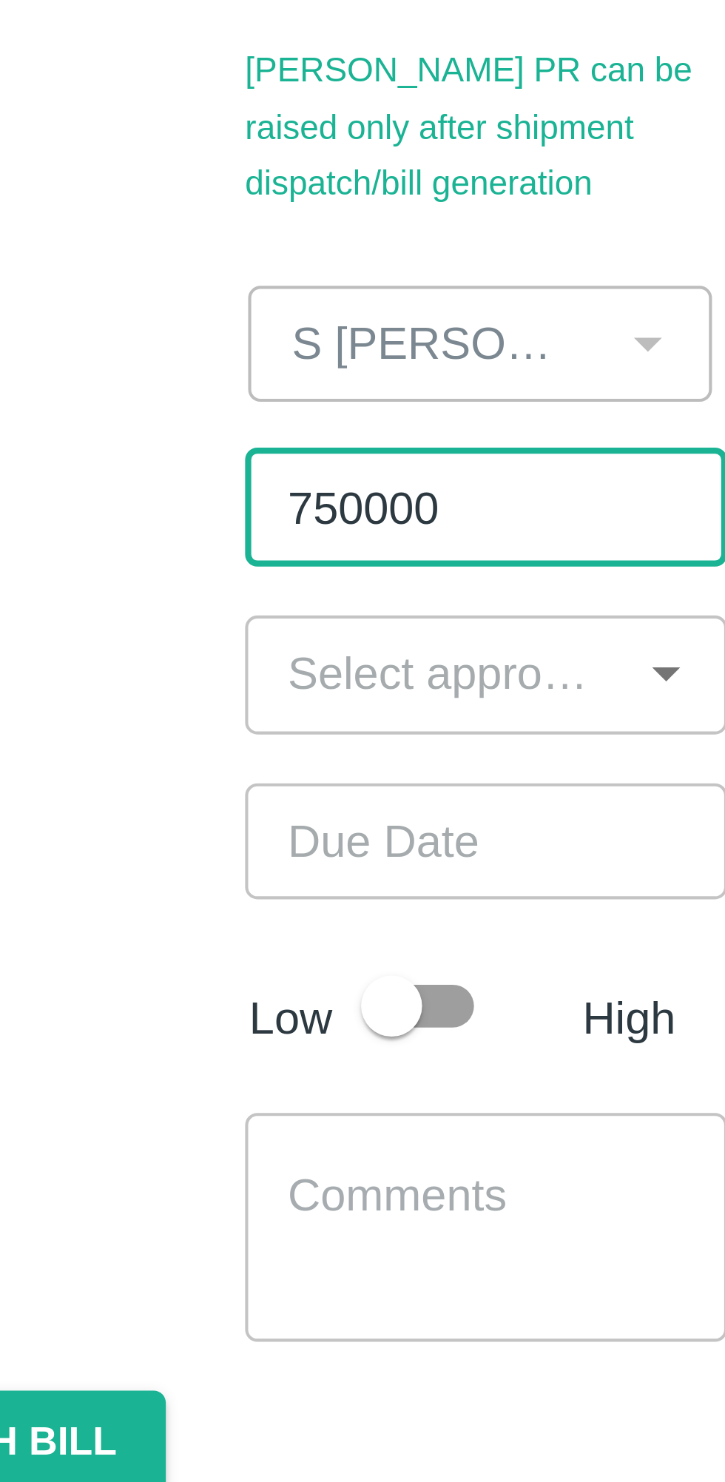
type input "750000"
click at [189, 386] on input "input" at bounding box center [175, 381] width 84 height 19
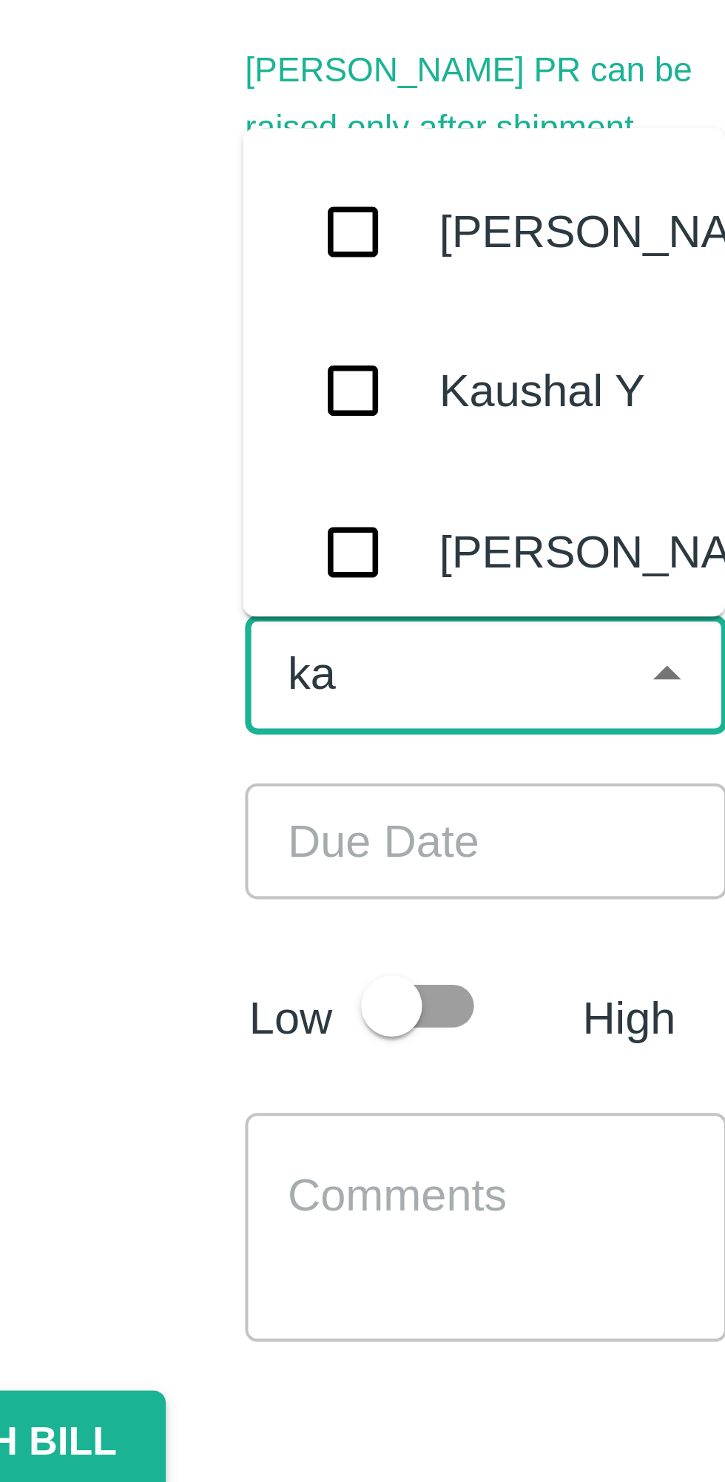
type input "kau"
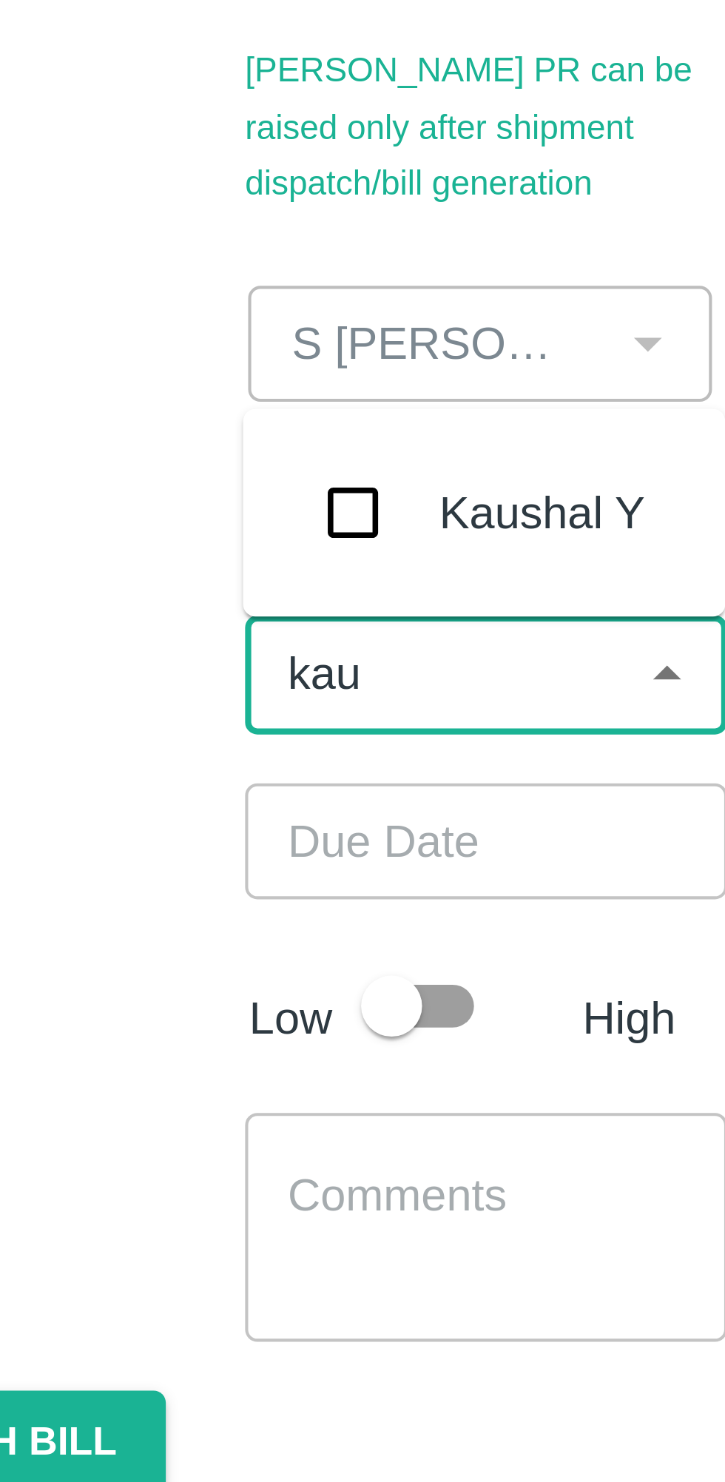
click at [153, 345] on input "checkbox" at bounding box center [155, 343] width 30 height 30
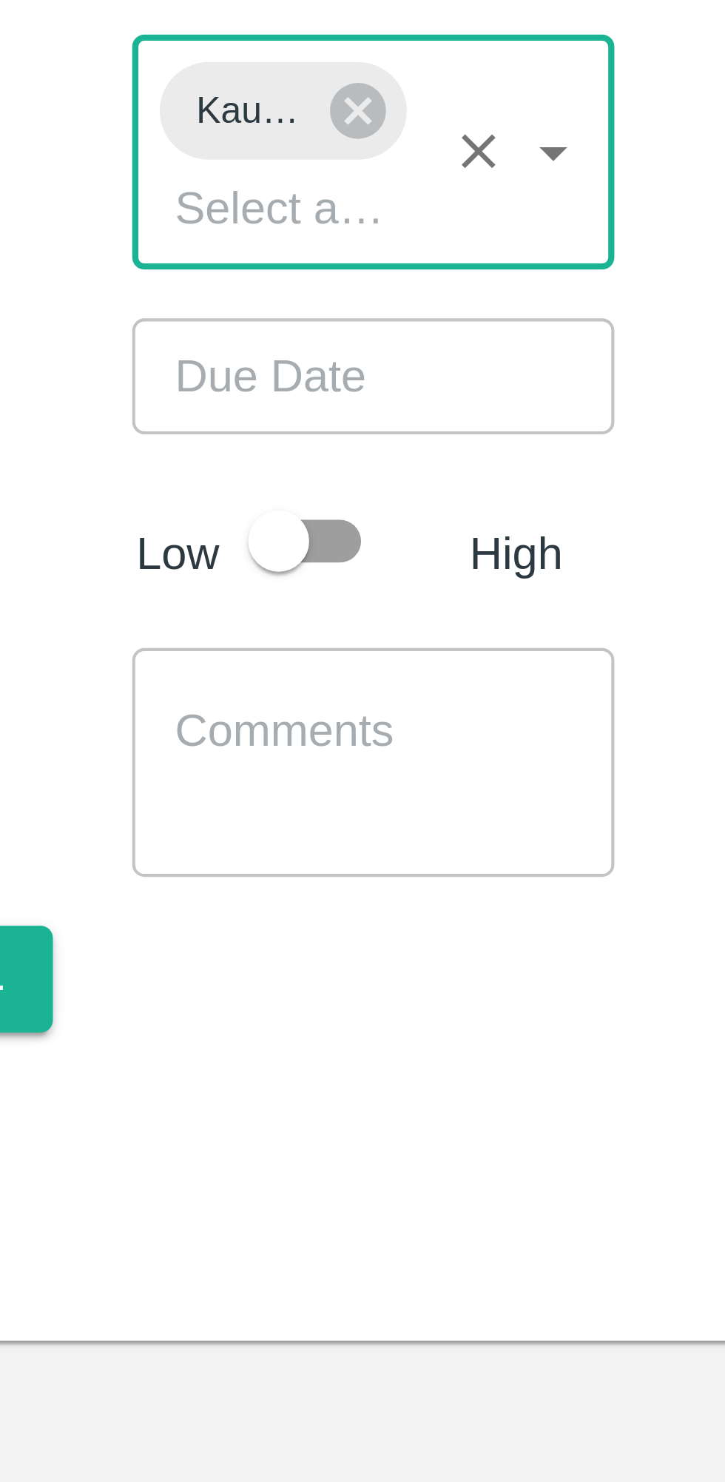
click at [186, 382] on icon at bounding box center [183, 386] width 13 height 13
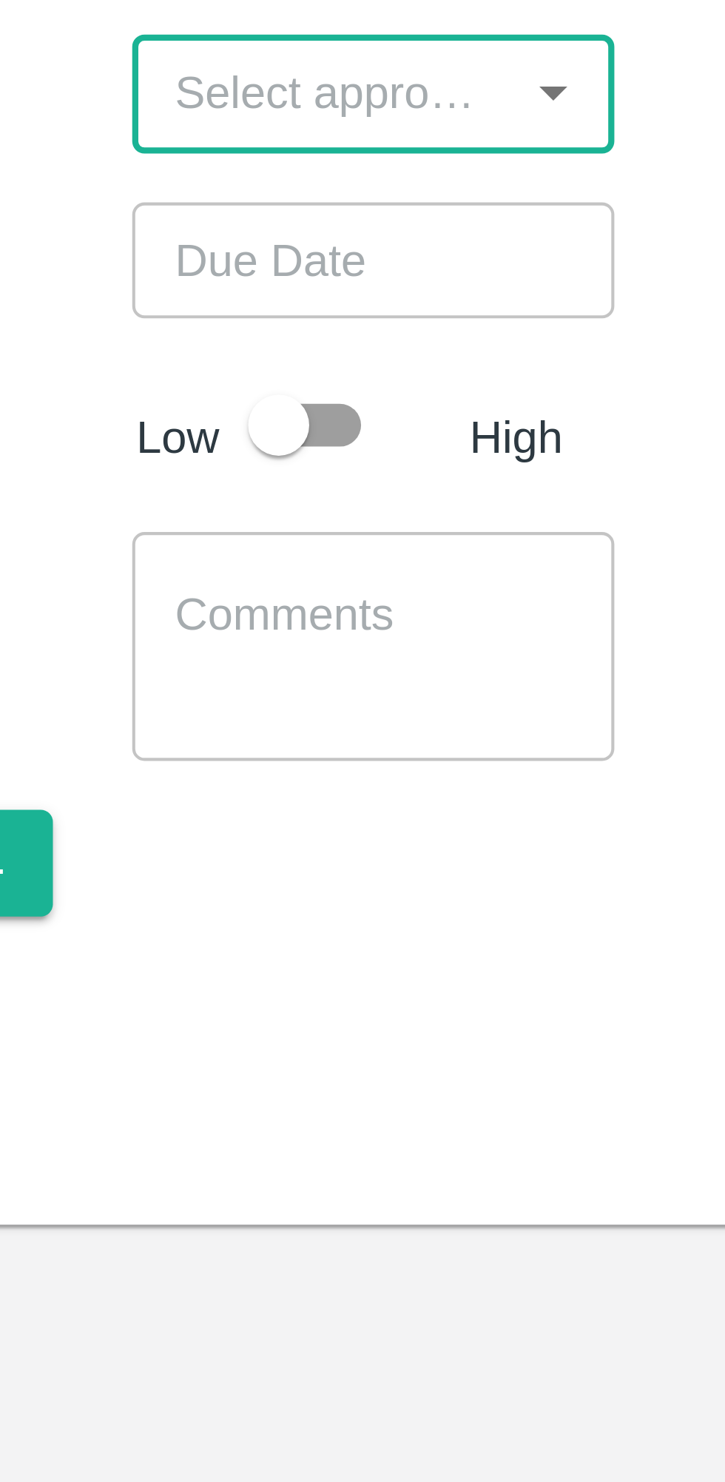
click at [155, 411] on input "Choose date" at bounding box center [182, 422] width 107 height 28
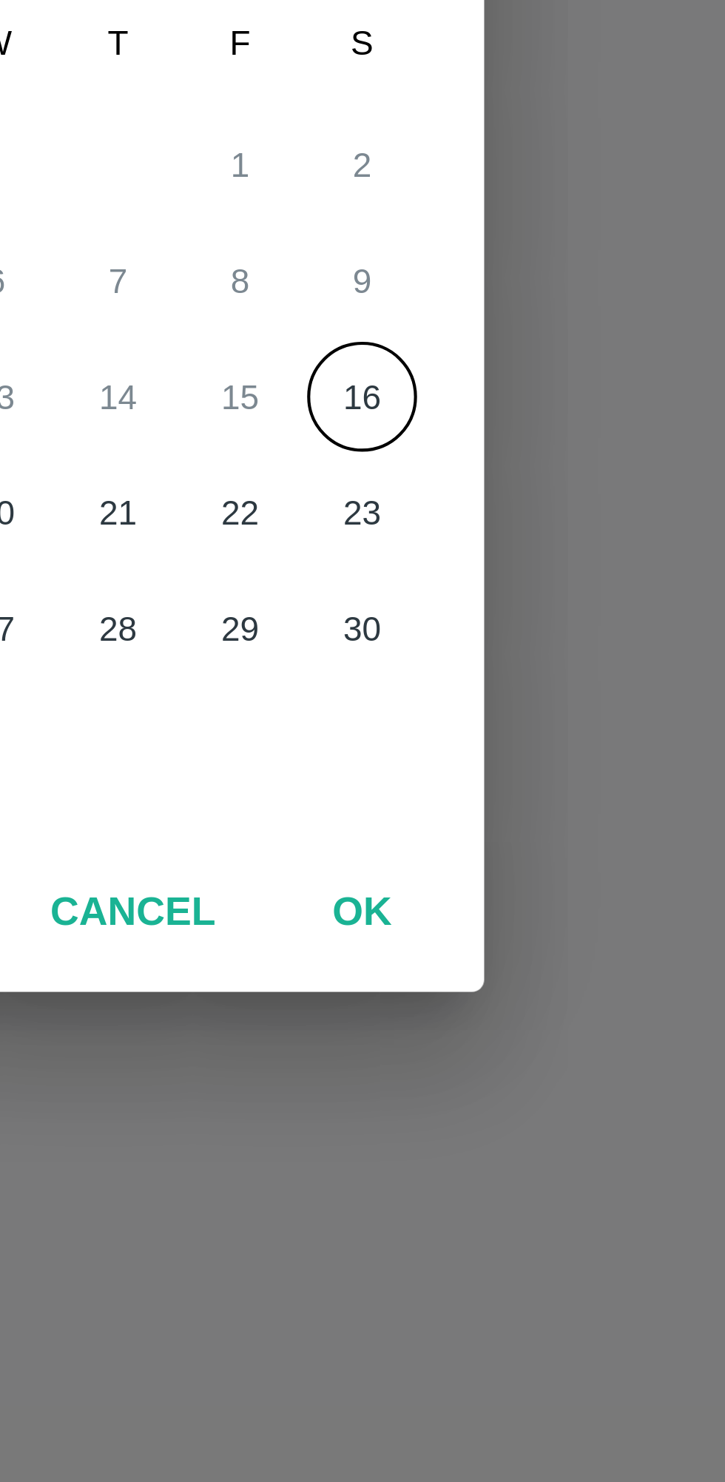
click at [417, 731] on span "F" at bounding box center [421, 718] width 27 height 30
click at [453, 806] on button "16" at bounding box center [451, 803] width 27 height 27
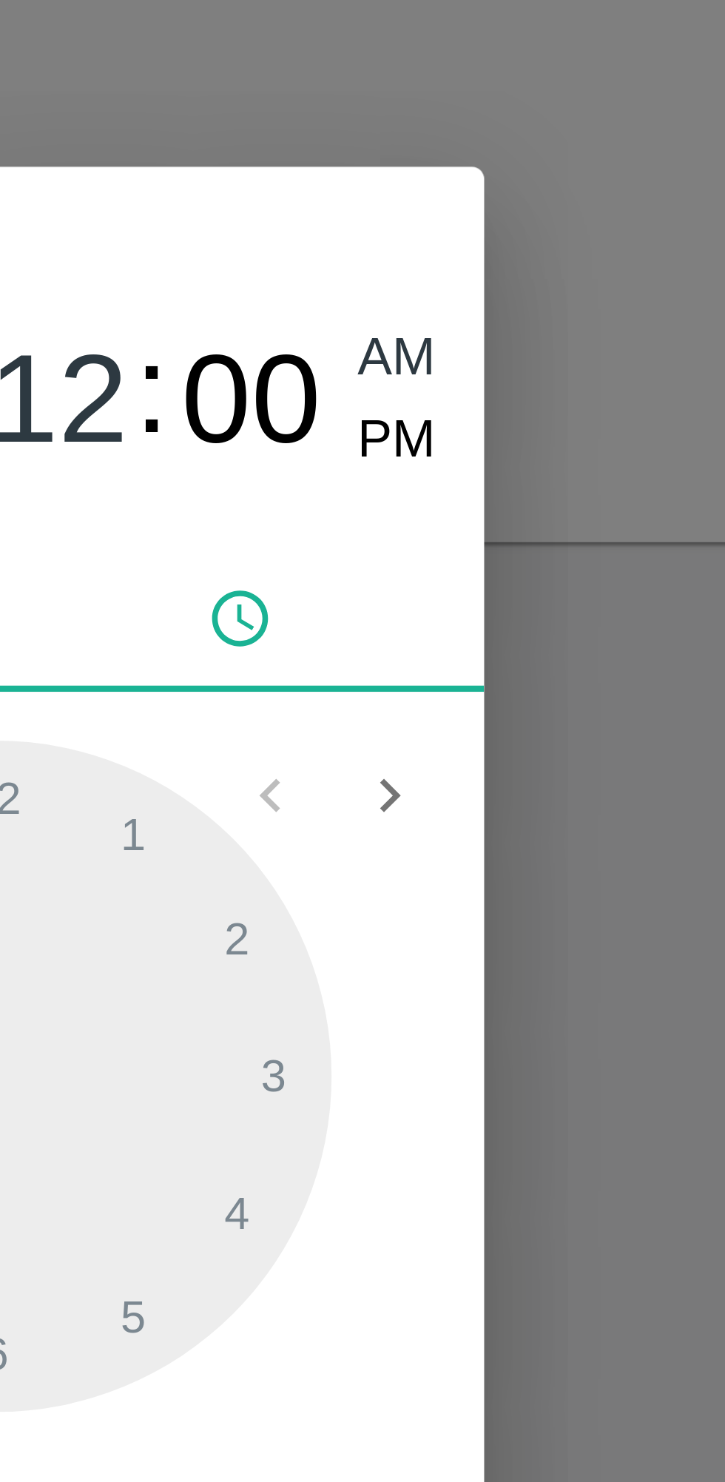
click at [462, 627] on span "PM" at bounding box center [460, 632] width 19 height 20
type input "[DATE] 12:00 PM"
click at [459, 633] on span "PM" at bounding box center [460, 632] width 19 height 20
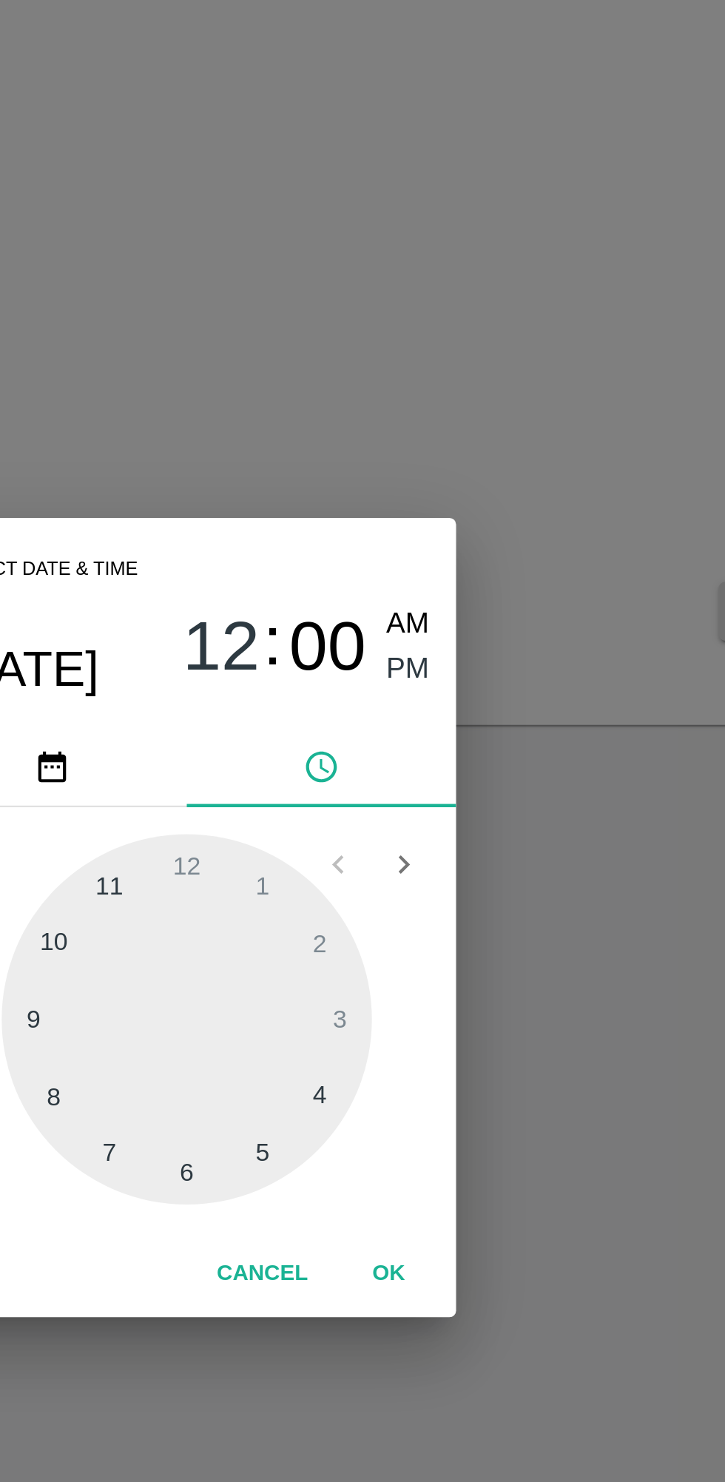
click at [462, 897] on button "OK" at bounding box center [451, 898] width 47 height 26
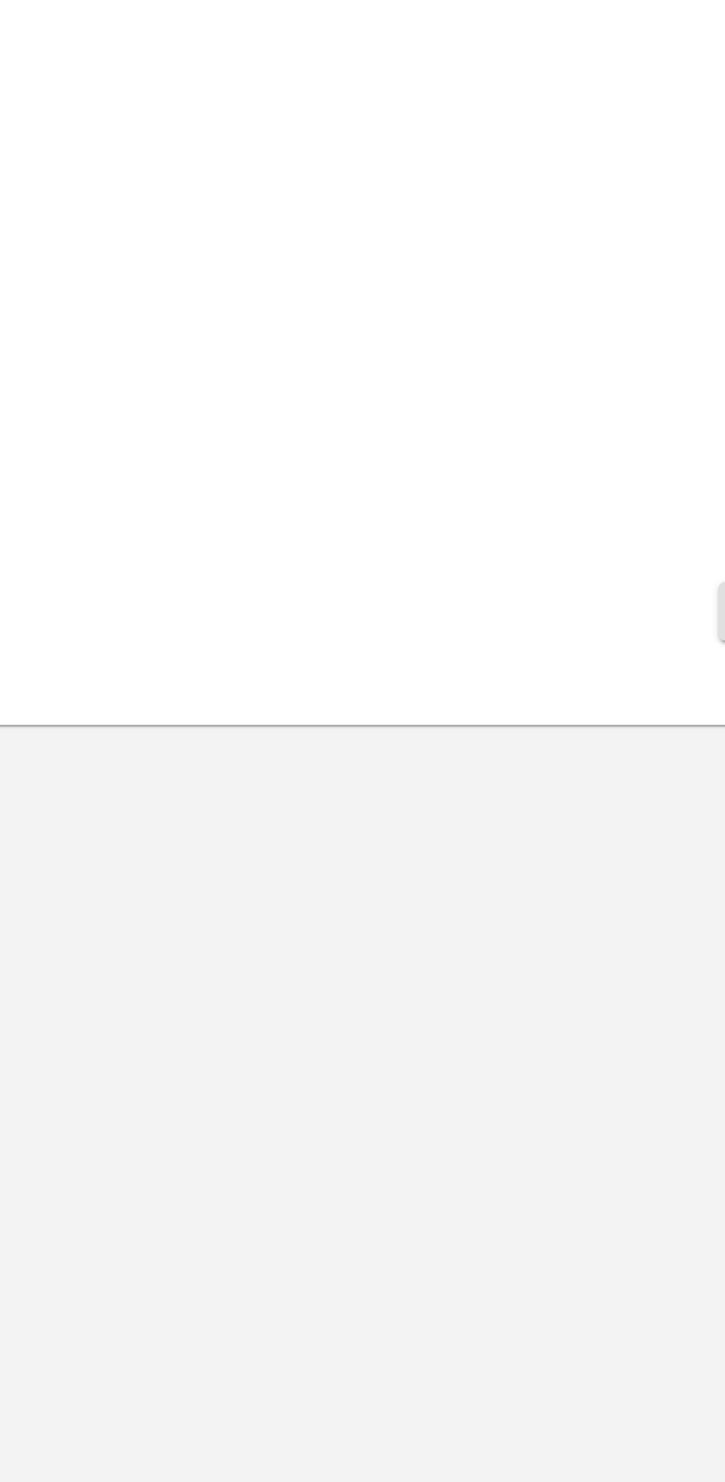
scroll to position [0, 11]
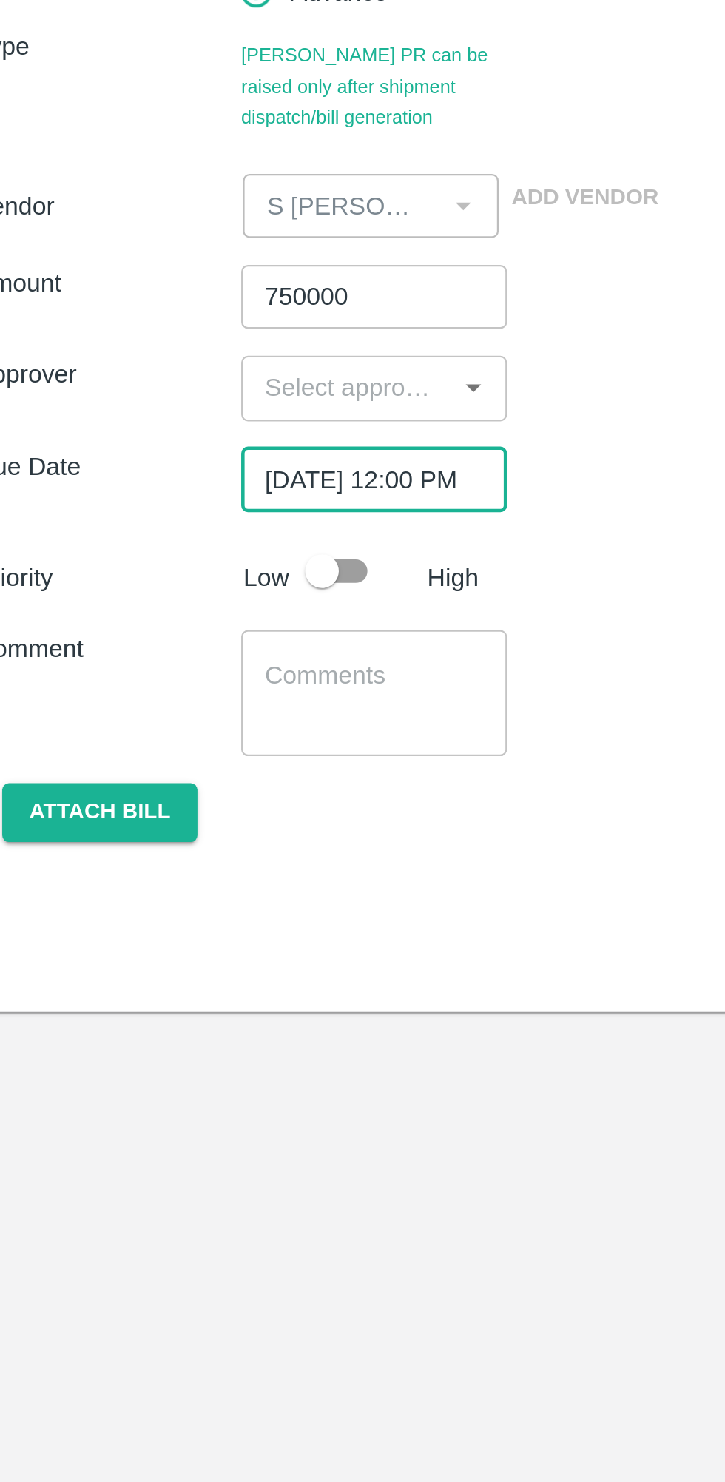
click at [150, 385] on input "input" at bounding box center [175, 381] width 84 height 19
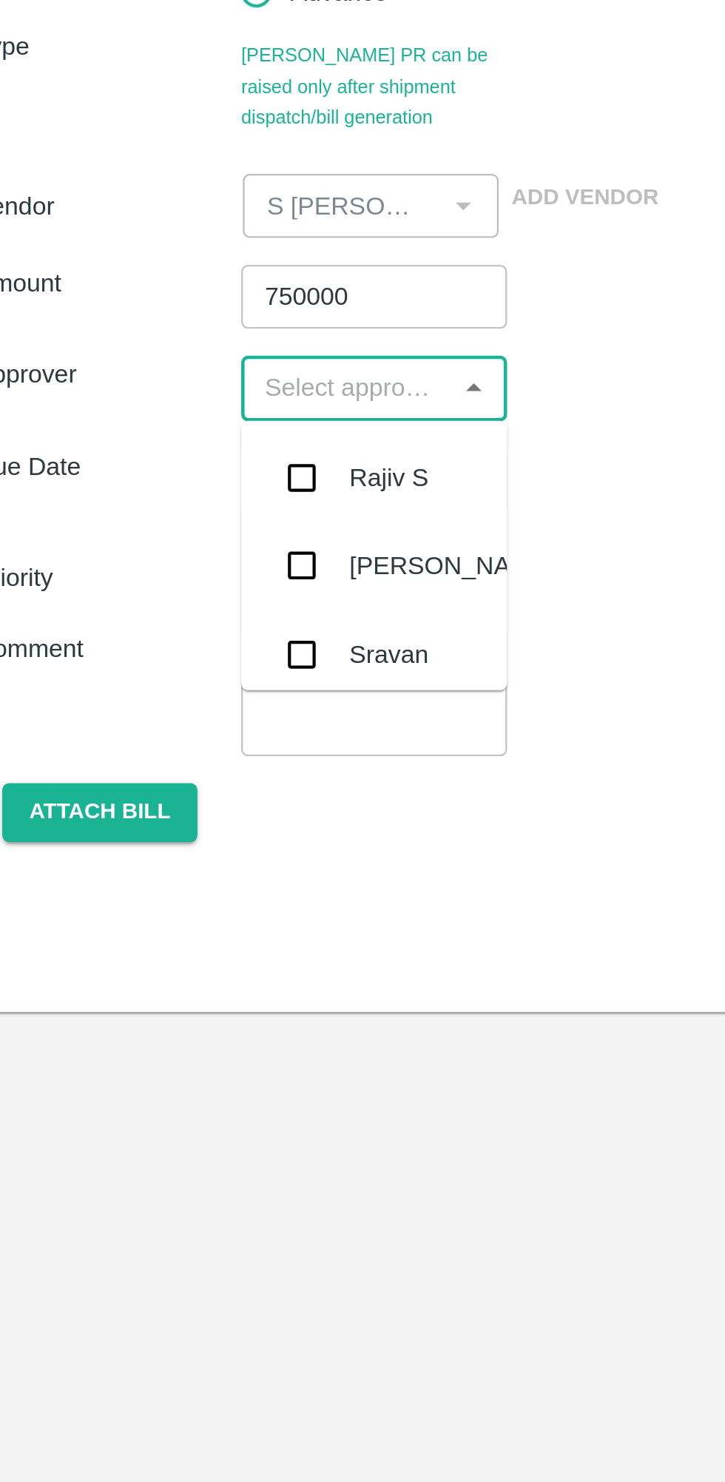
scroll to position [0, 0]
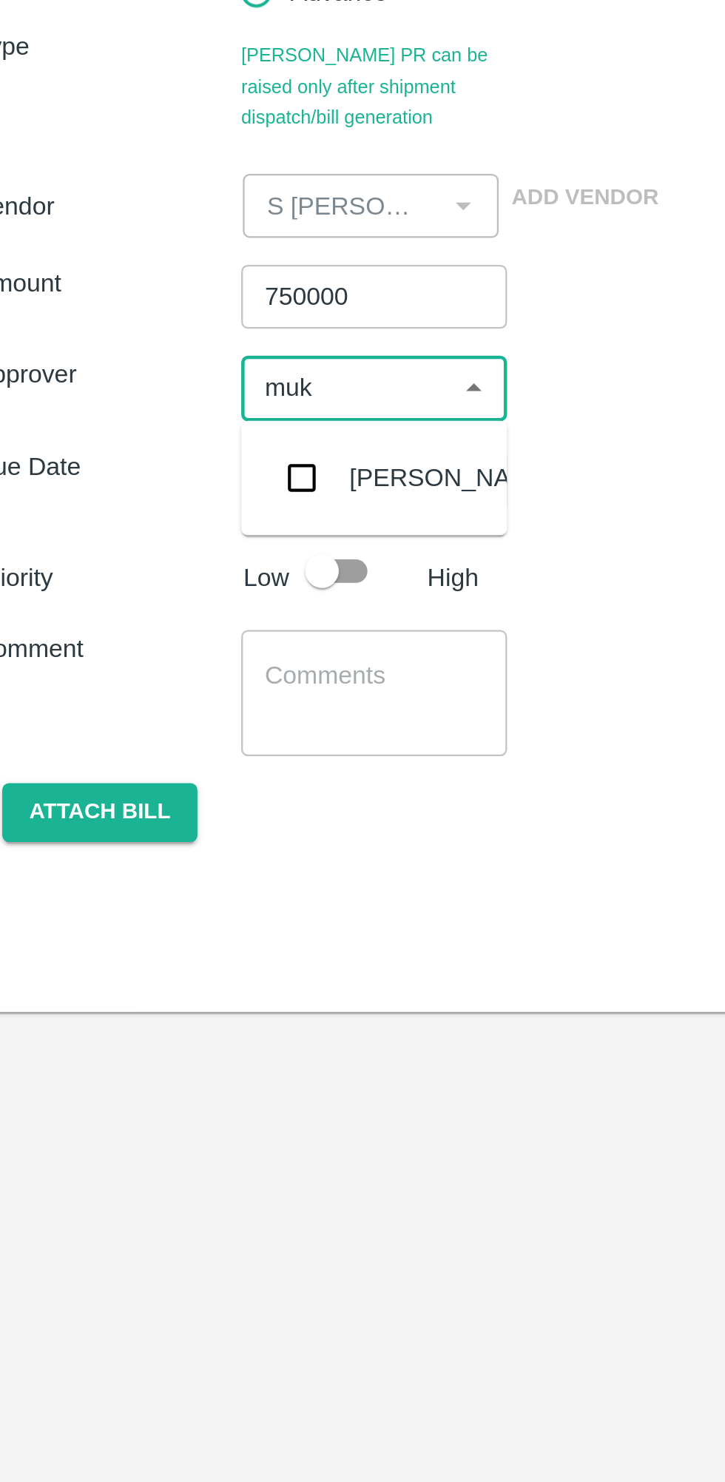
type input "muku"
click at [161, 420] on input "checkbox" at bounding box center [156, 422] width 30 height 30
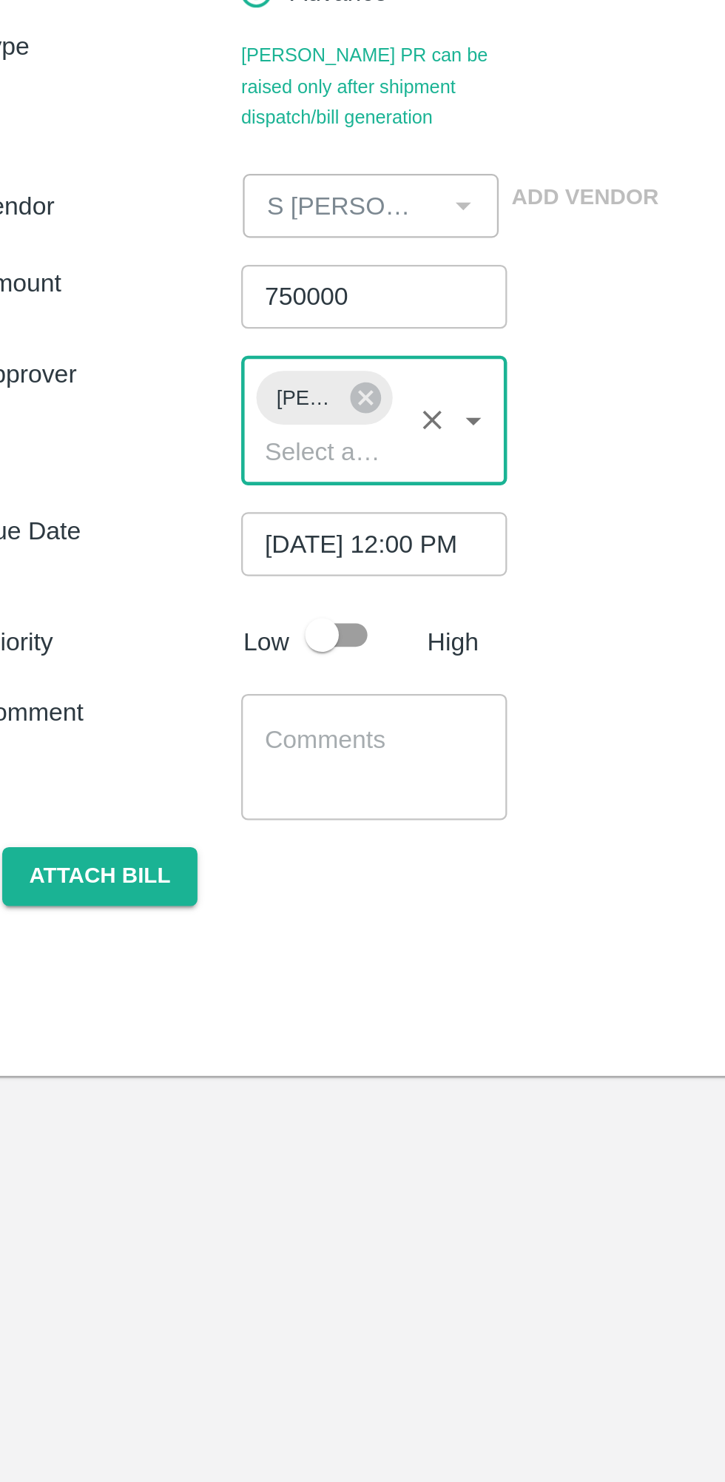
click at [179, 491] on input "checkbox" at bounding box center [164, 490] width 84 height 28
checkbox input "true"
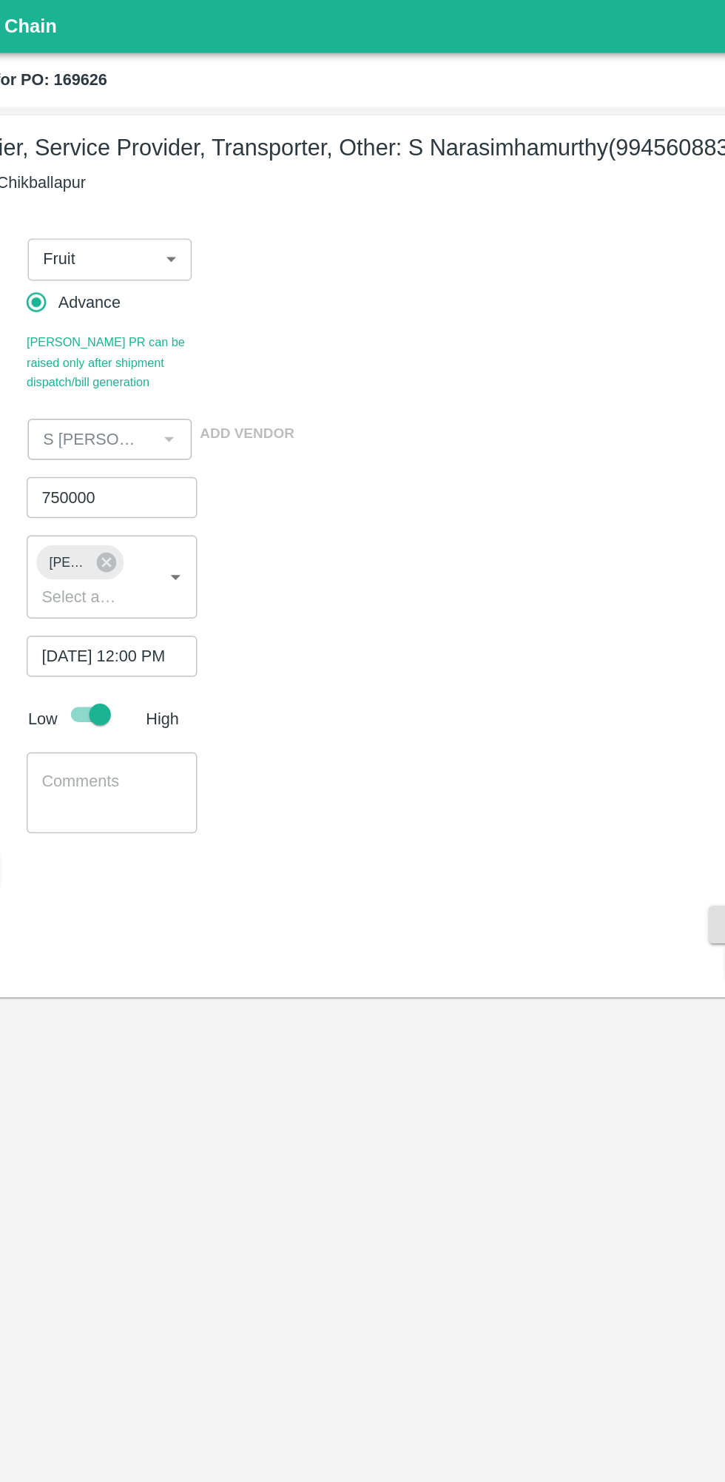
click at [152, 411] on input "input" at bounding box center [165, 409] width 64 height 19
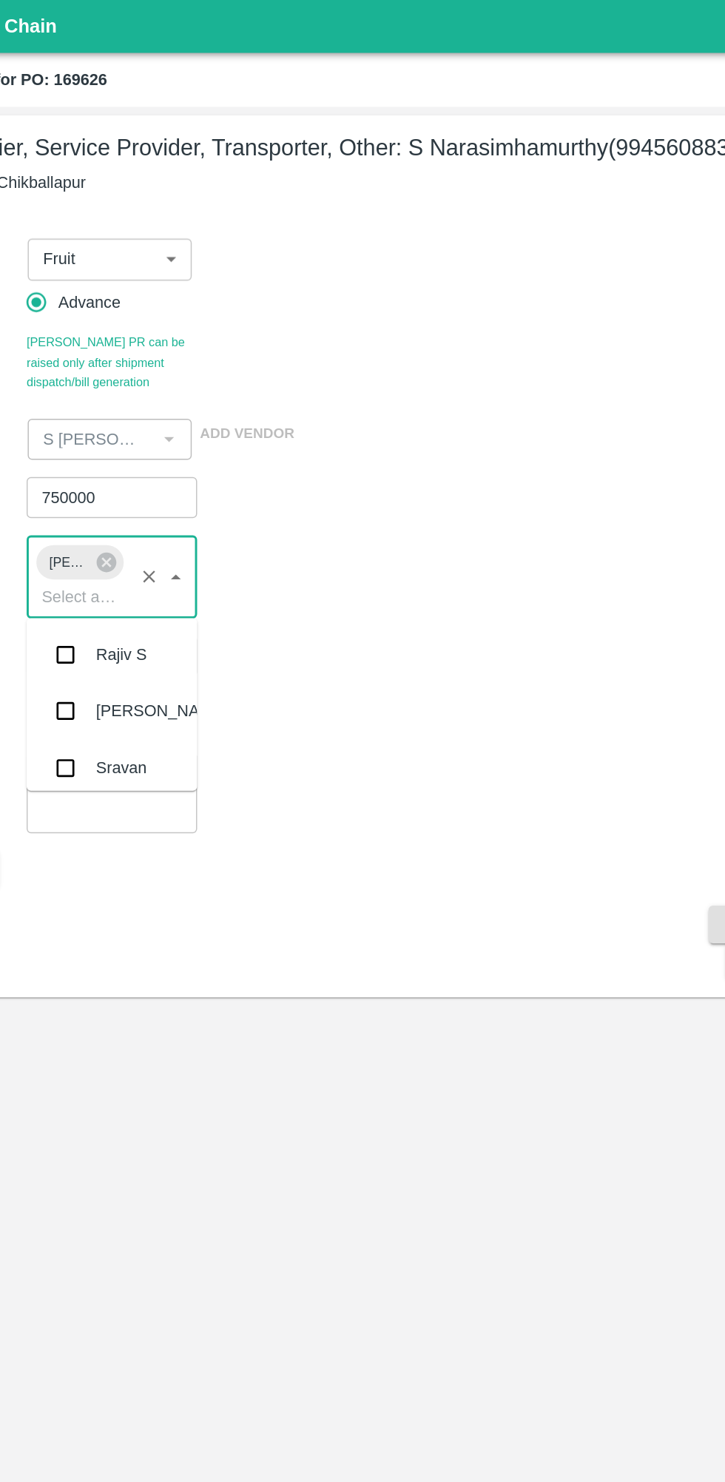
scroll to position [1150, 0]
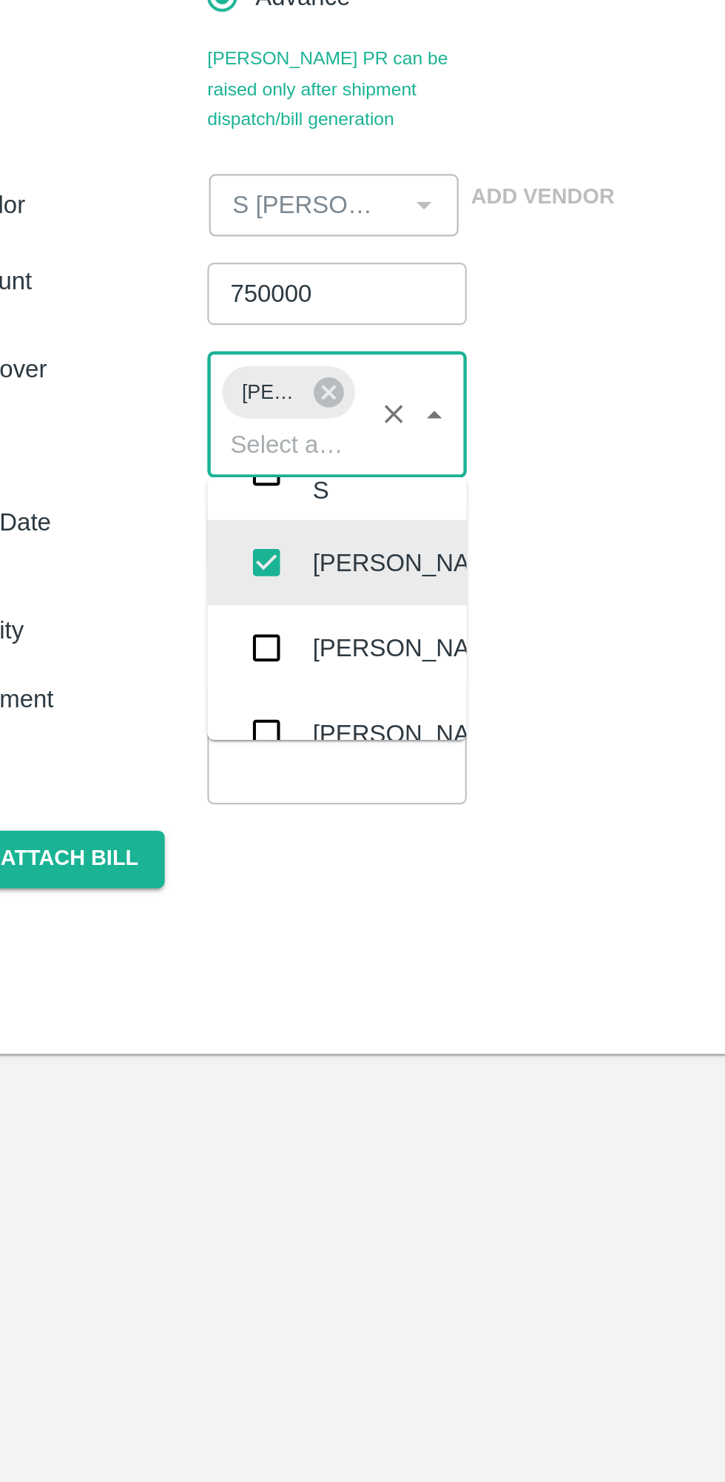
click at [313, 544] on div "Comment x ​" at bounding box center [362, 543] width 701 height 55
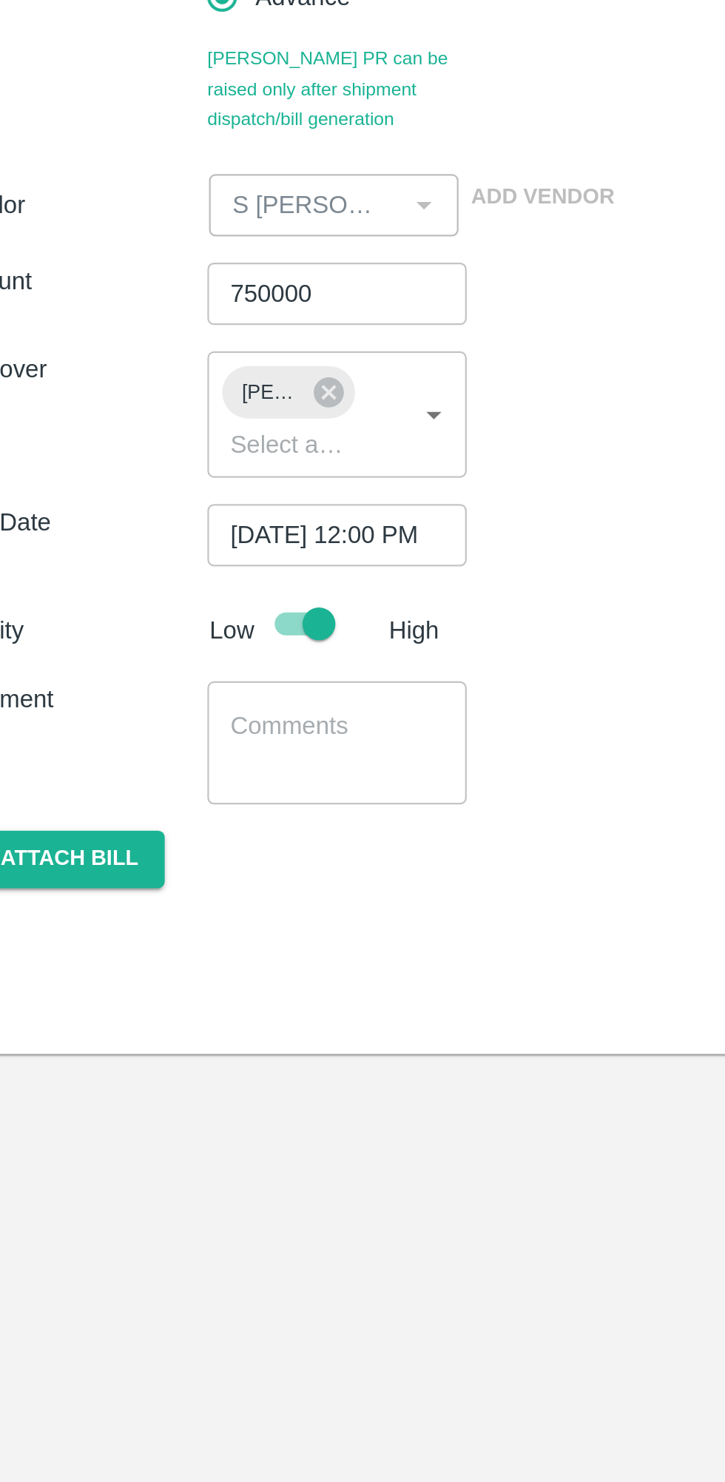
click at [143, 408] on input "input" at bounding box center [165, 409] width 64 height 19
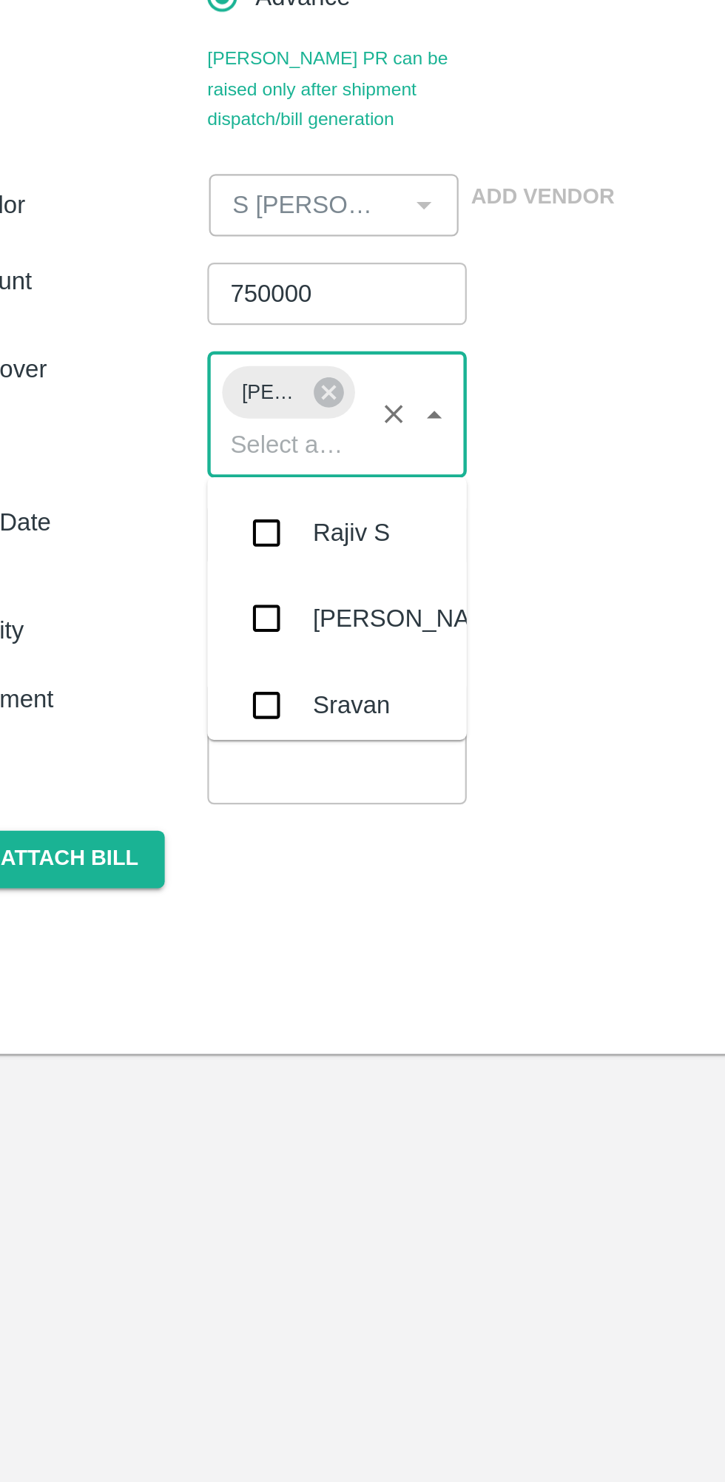
click at [187, 391] on icon at bounding box center [183, 386] width 13 height 13
checkbox input "false"
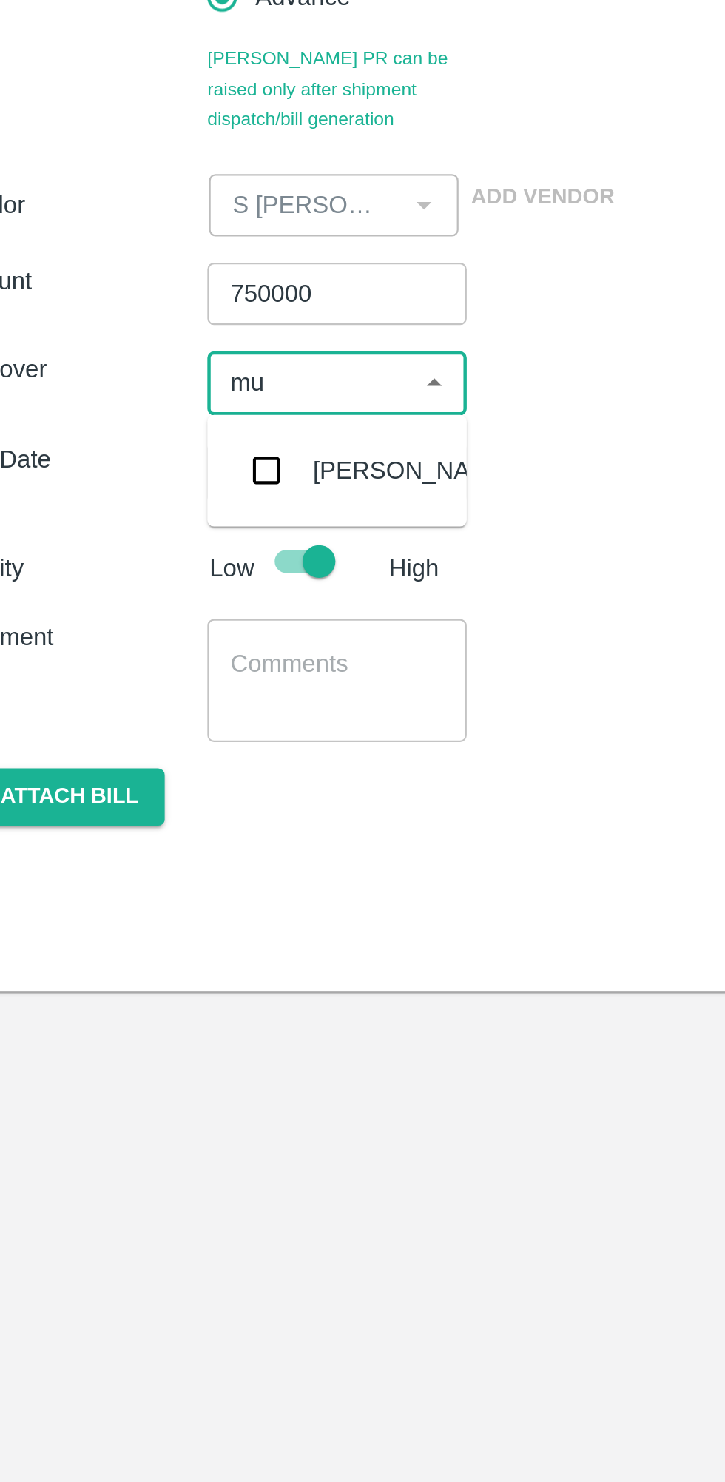
type input "muk"
click at [157, 432] on input "checkbox" at bounding box center [156, 422] width 30 height 30
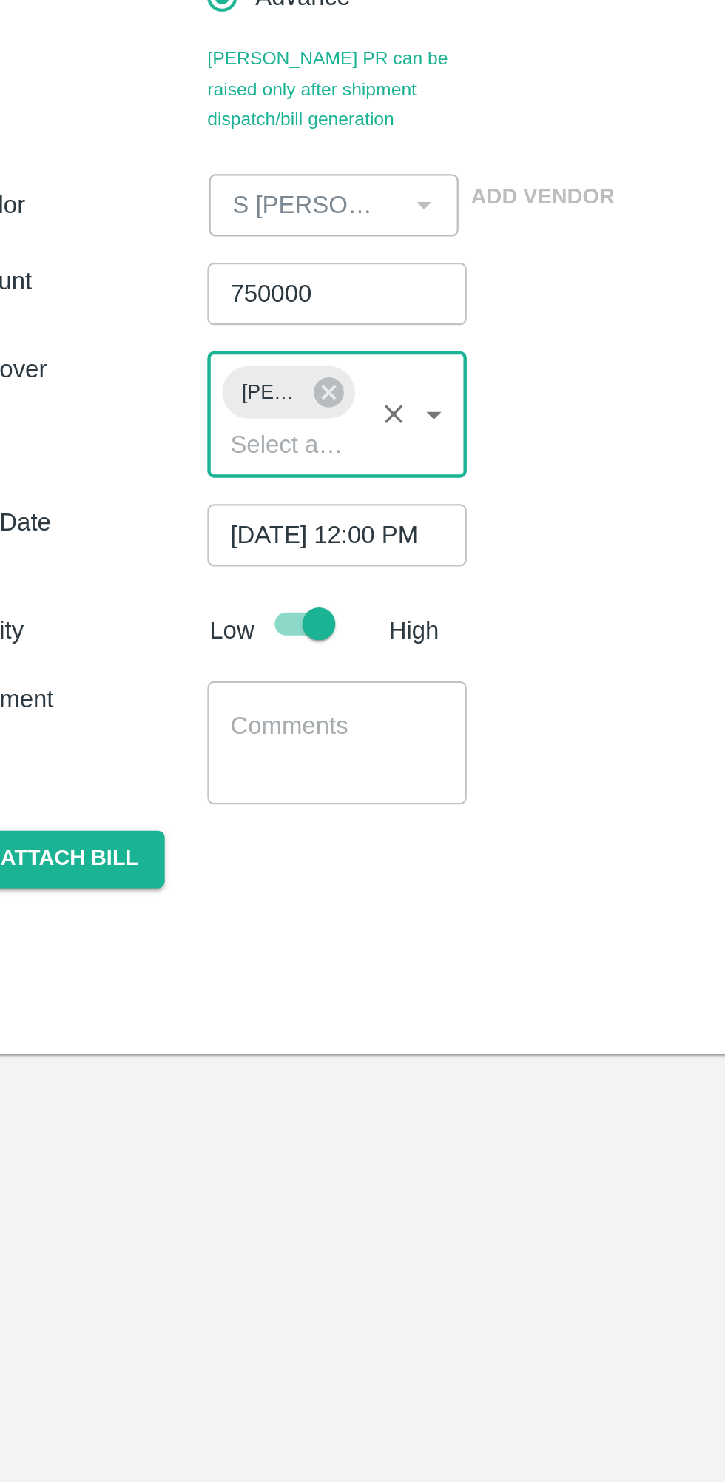
click at [307, 546] on div "Comment x ​" at bounding box center [362, 543] width 701 height 55
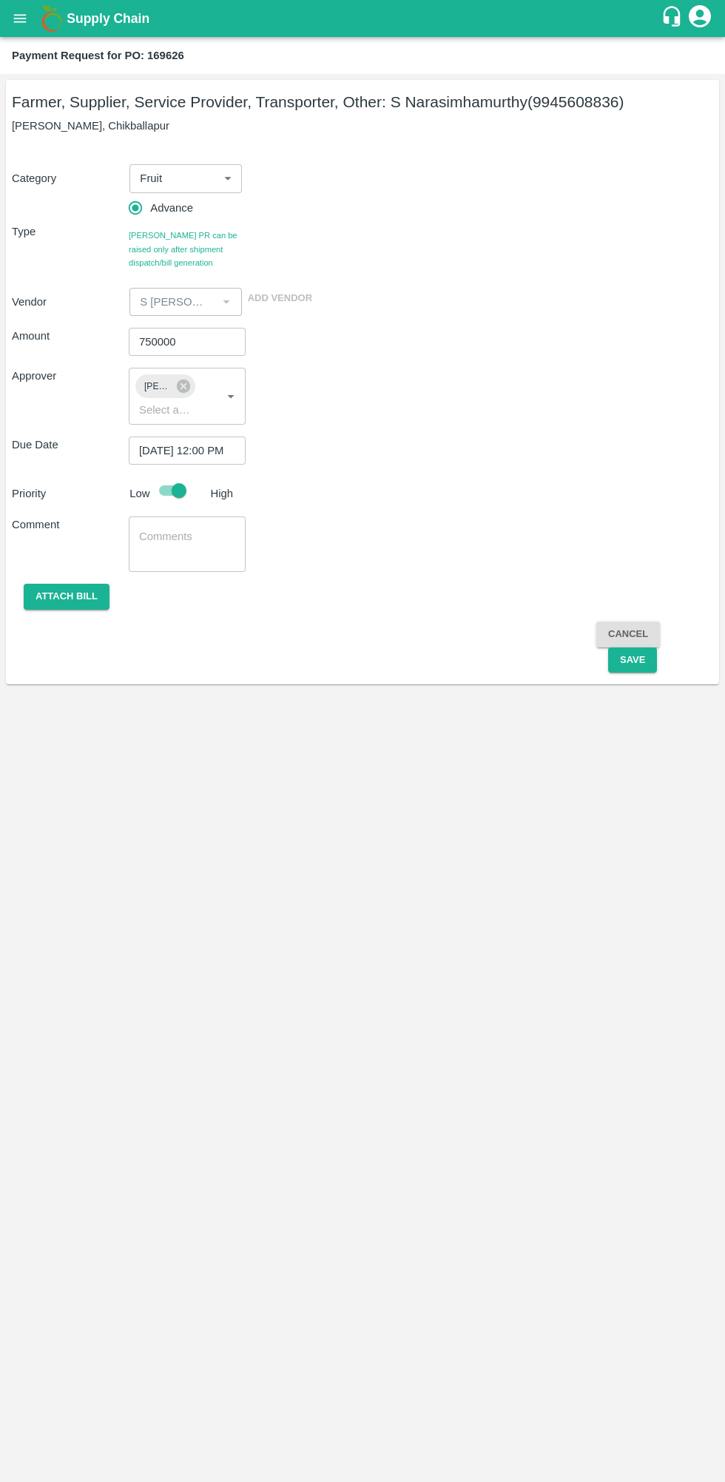
click at [624, 668] on button "Save" at bounding box center [632, 660] width 49 height 26
